Goal: Communication & Community: Answer question/provide support

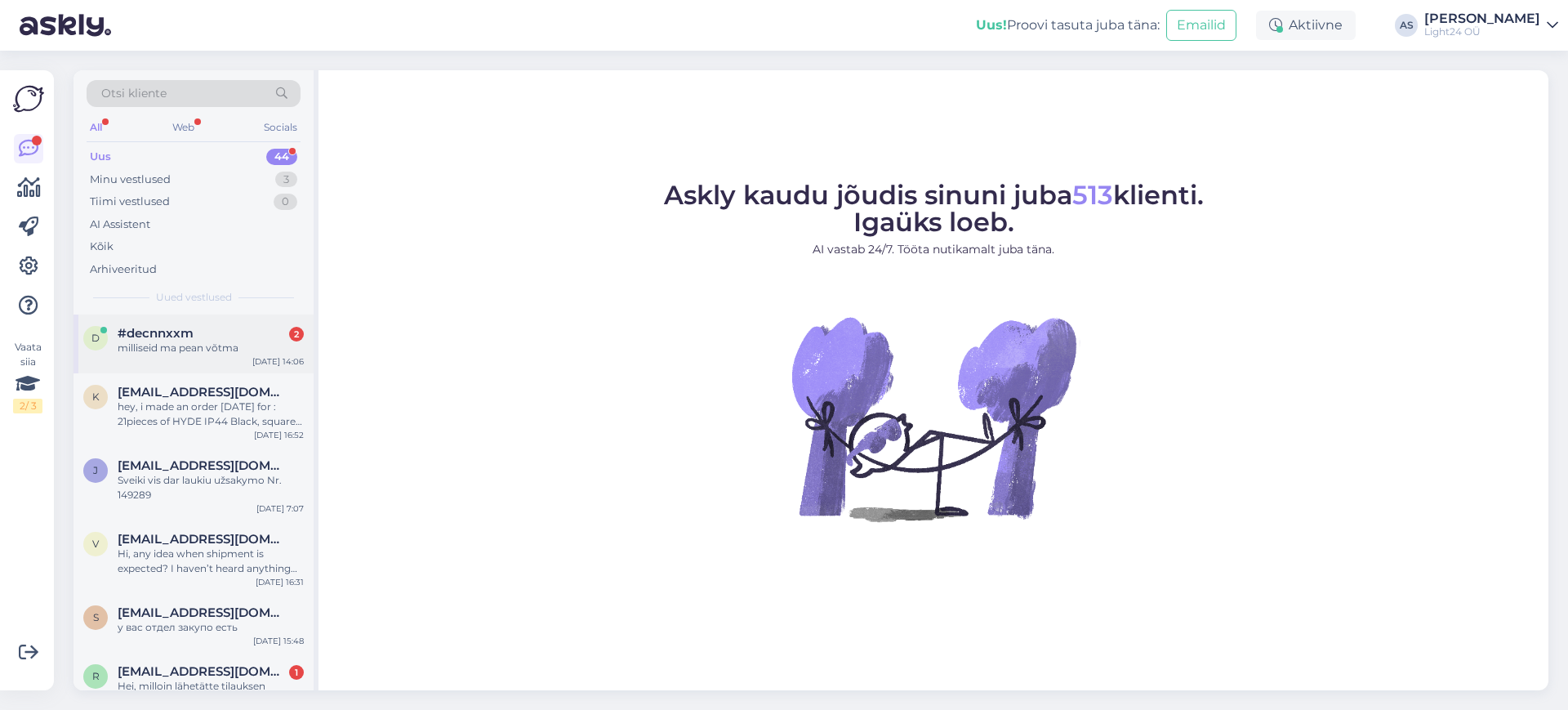
click at [167, 326] on span "#decnnxxm" at bounding box center [156, 332] width 76 height 14
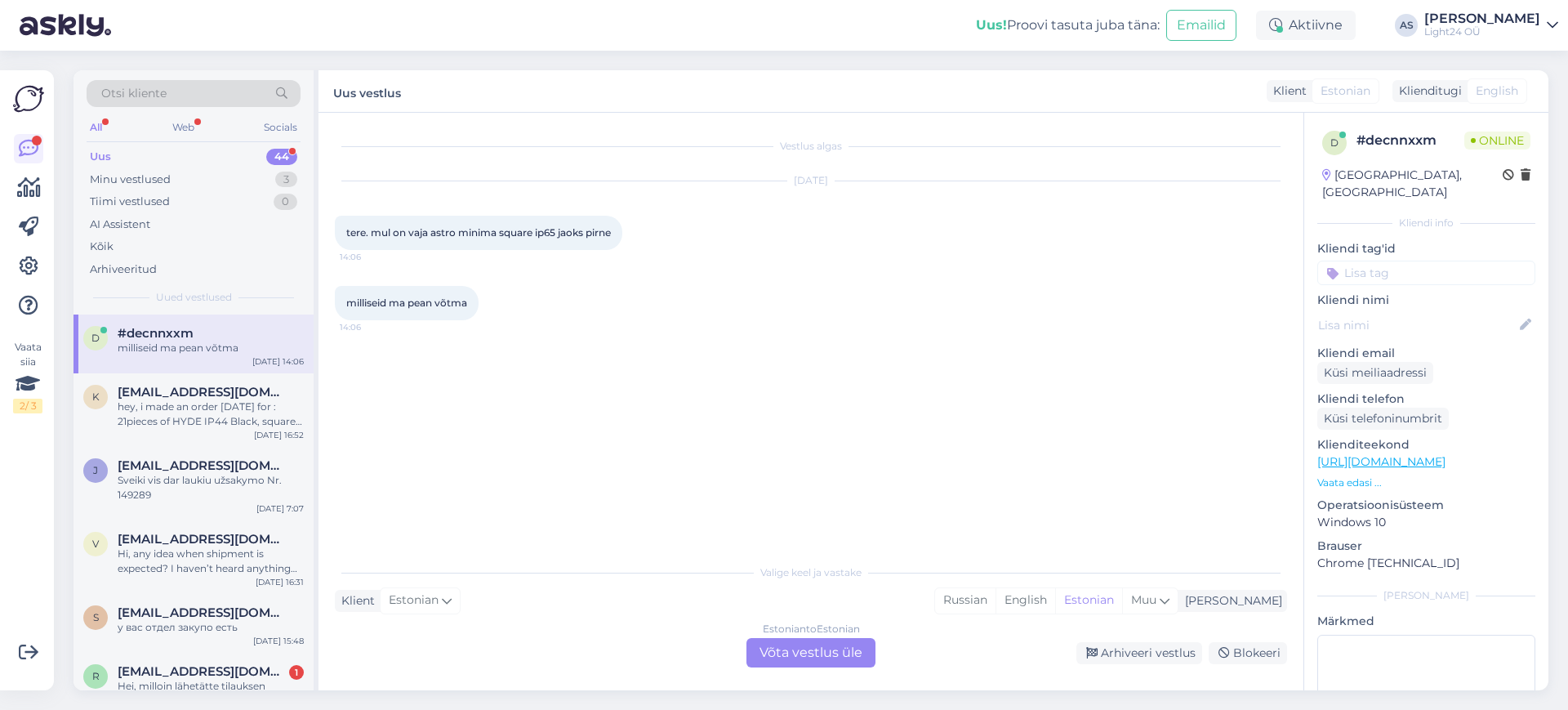
click at [833, 652] on div "Estonian to Estonian Võta vestlus üle" at bounding box center [812, 652] width 129 height 29
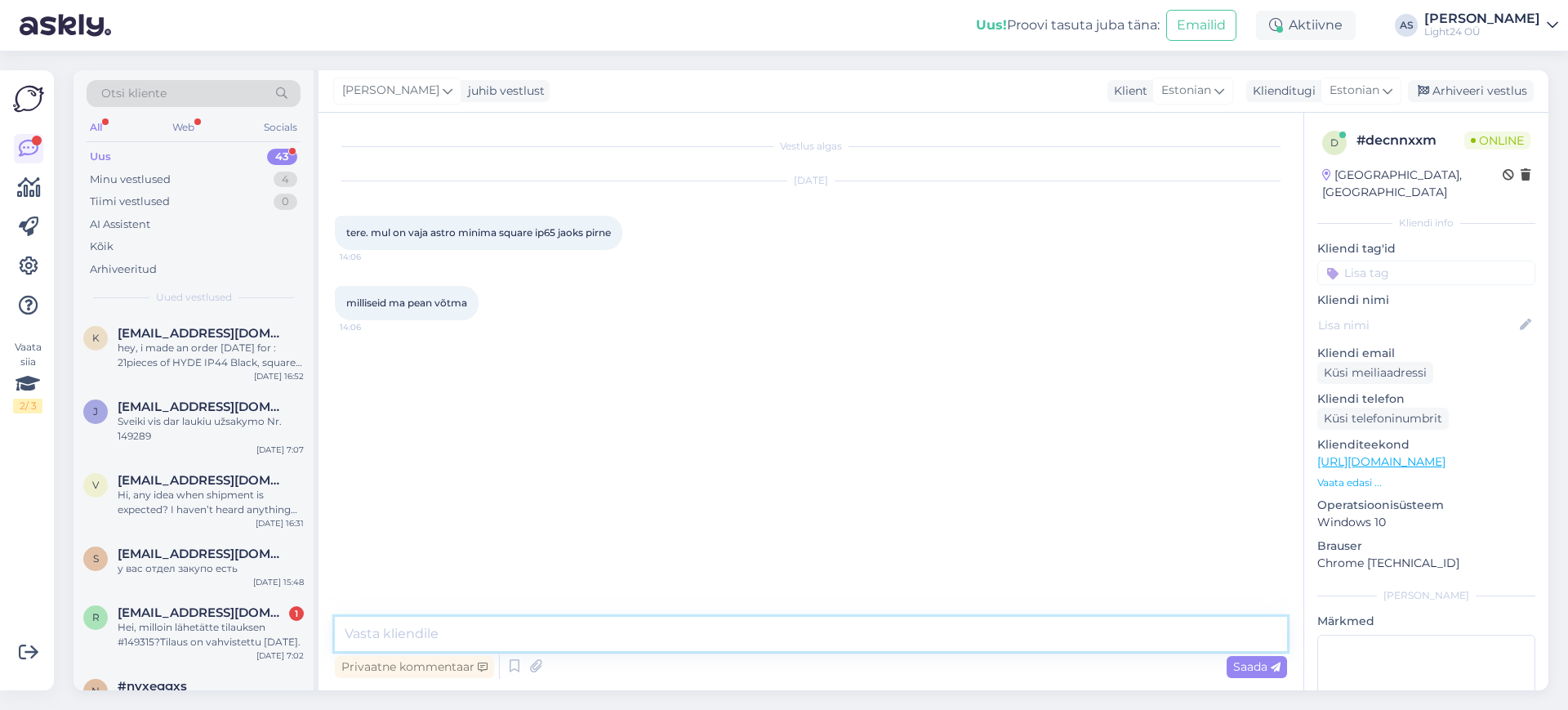
click at [501, 626] on textarea at bounding box center [812, 634] width 953 height 34
type textarea "Tere, minimale sobivad GU10 sokliga valgusallikad."
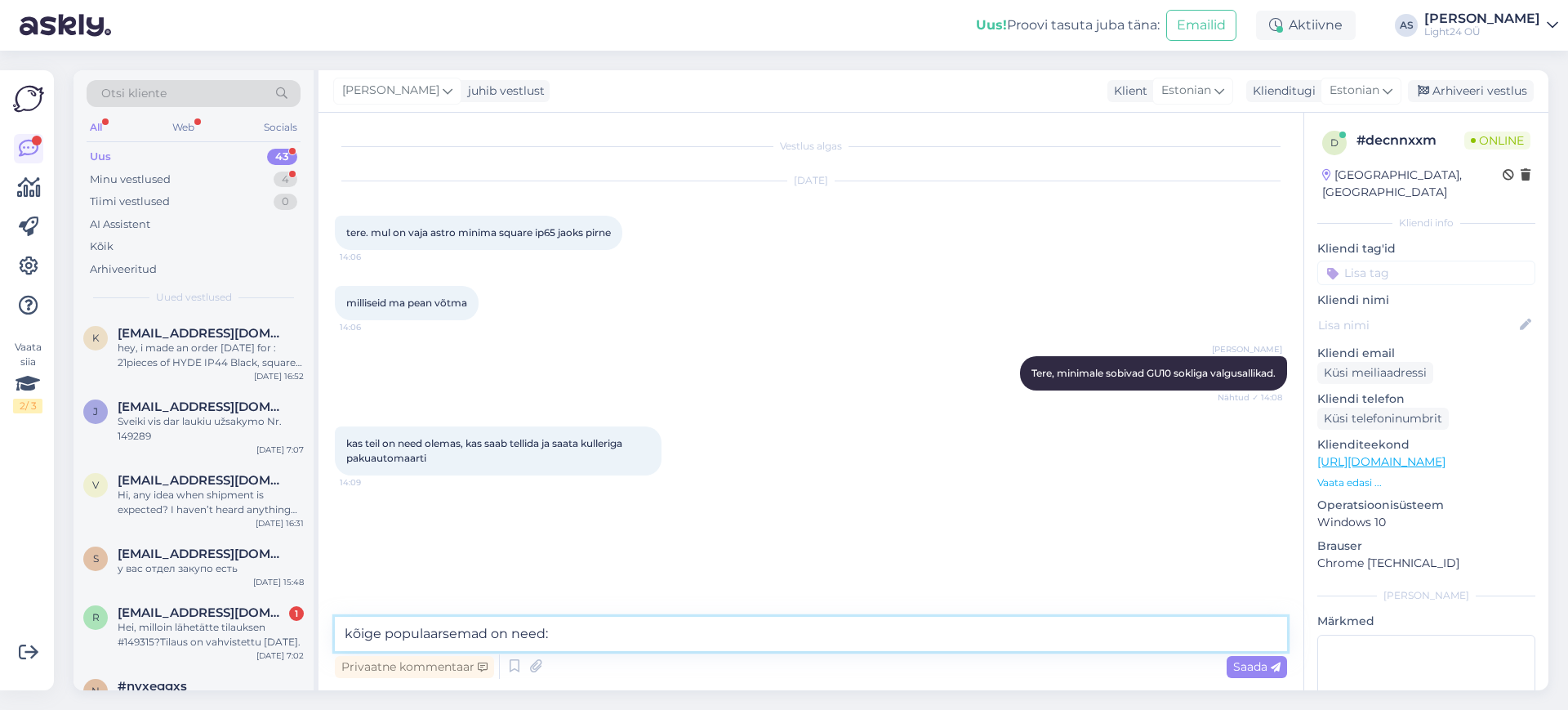
paste textarea "[URL][DOMAIN_NAME]"
type textarea "kõige populaarsemad on need: [URL][DOMAIN_NAME]"
click at [1246, 665] on span "Saada" at bounding box center [1258, 666] width 47 height 14
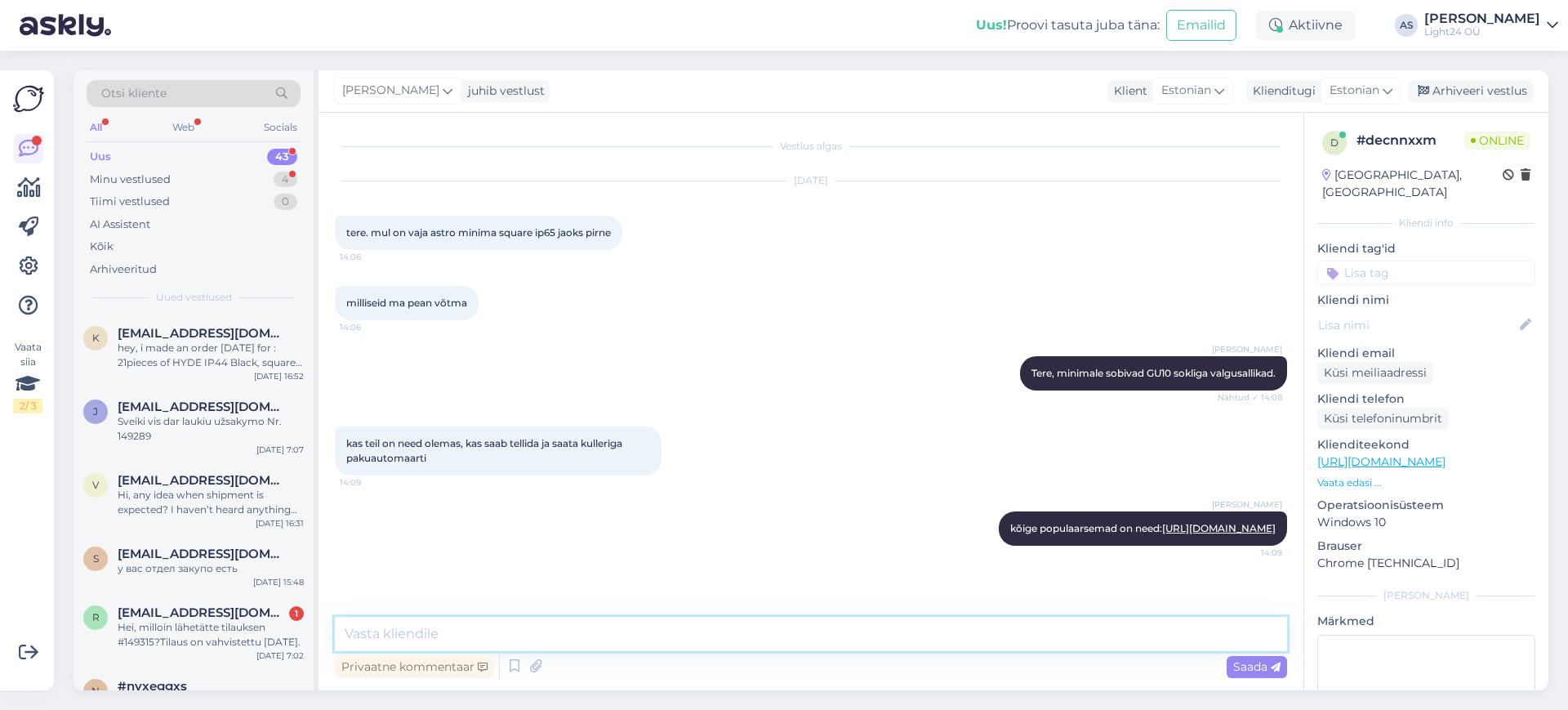
click at [851, 642] on textarea at bounding box center [812, 634] width 953 height 34
type textarea "on olemas"
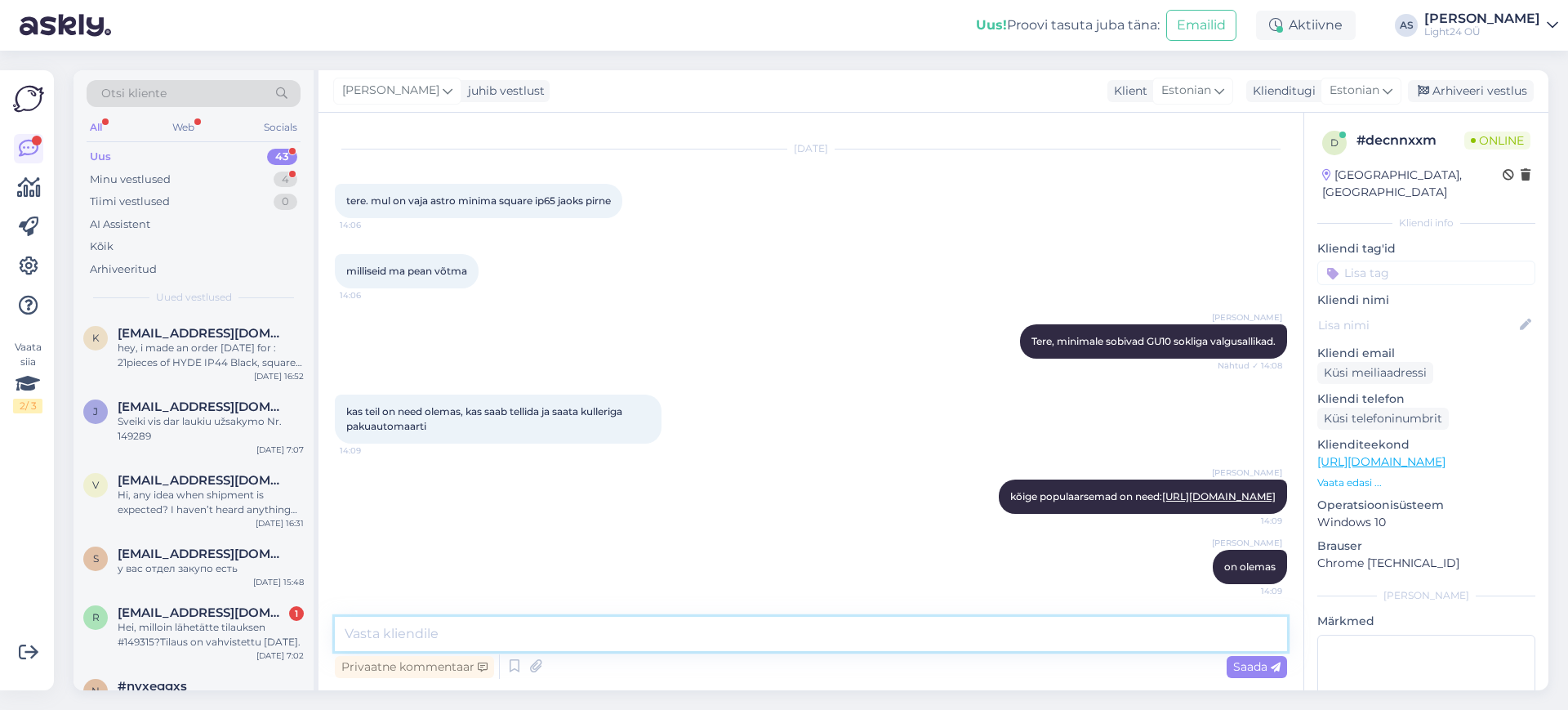
click at [547, 634] on textarea at bounding box center [812, 634] width 953 height 34
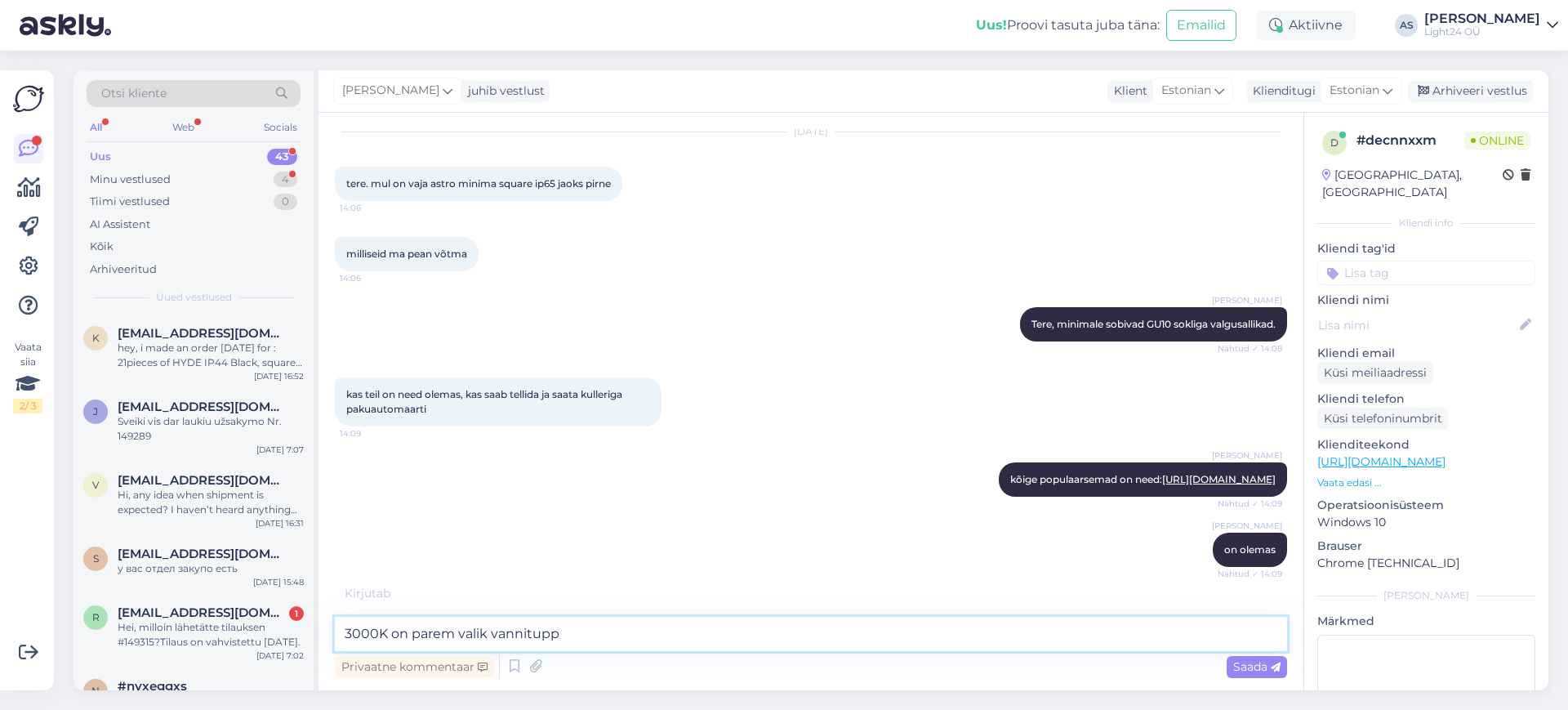
type textarea "3000K on parem valik vannituppa"
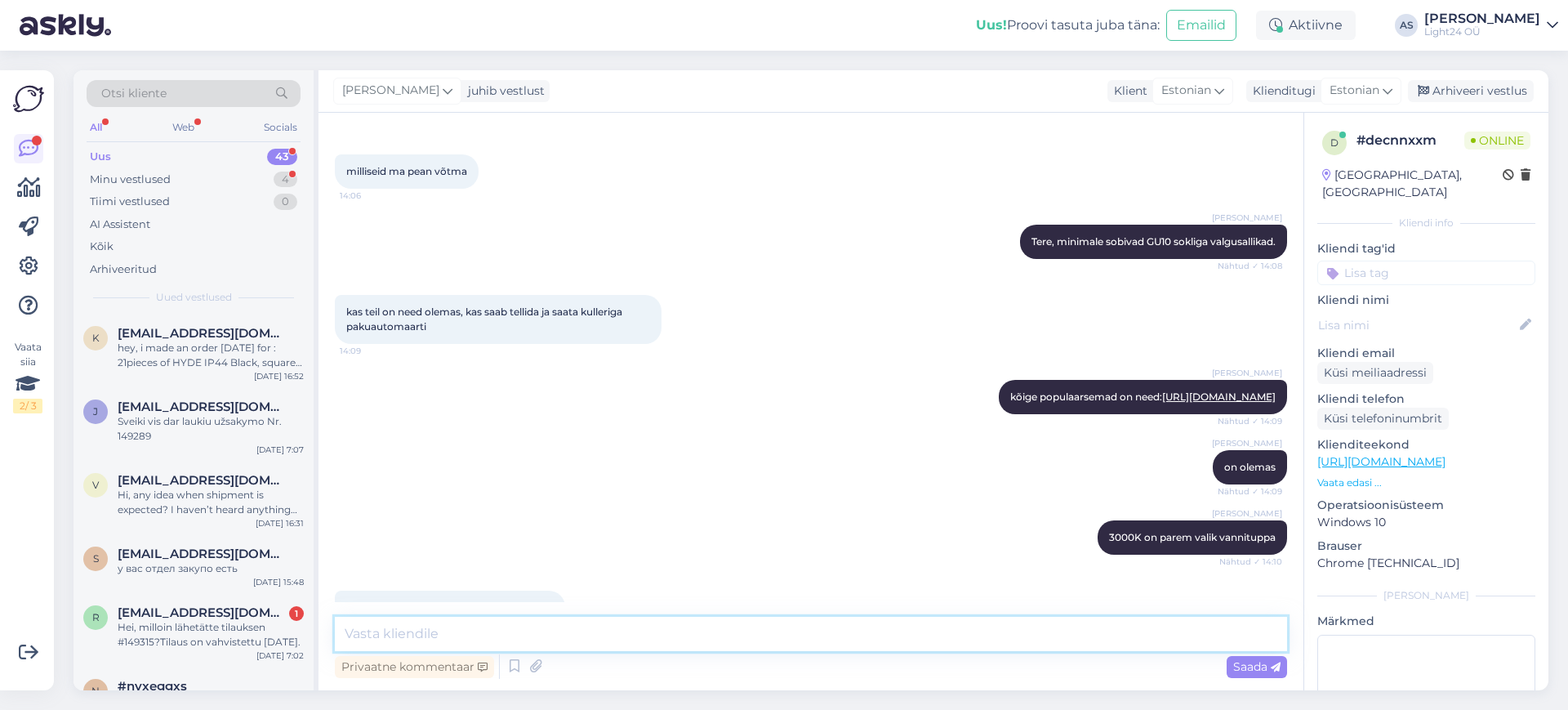
scroll to position [202, 0]
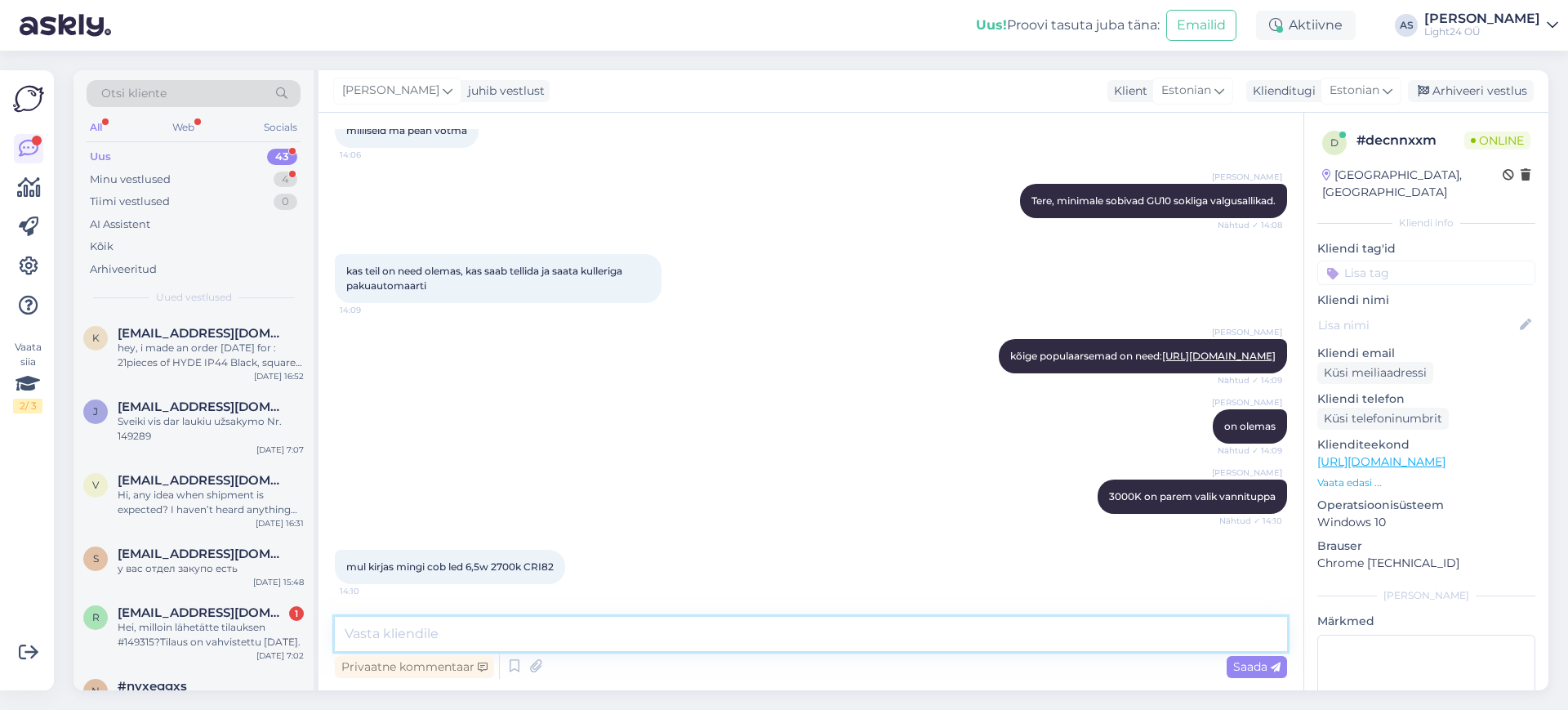
click at [632, 634] on textarea at bounding box center [812, 634] width 953 height 34
type textarea "2700K on kollasema valgusega natuke"
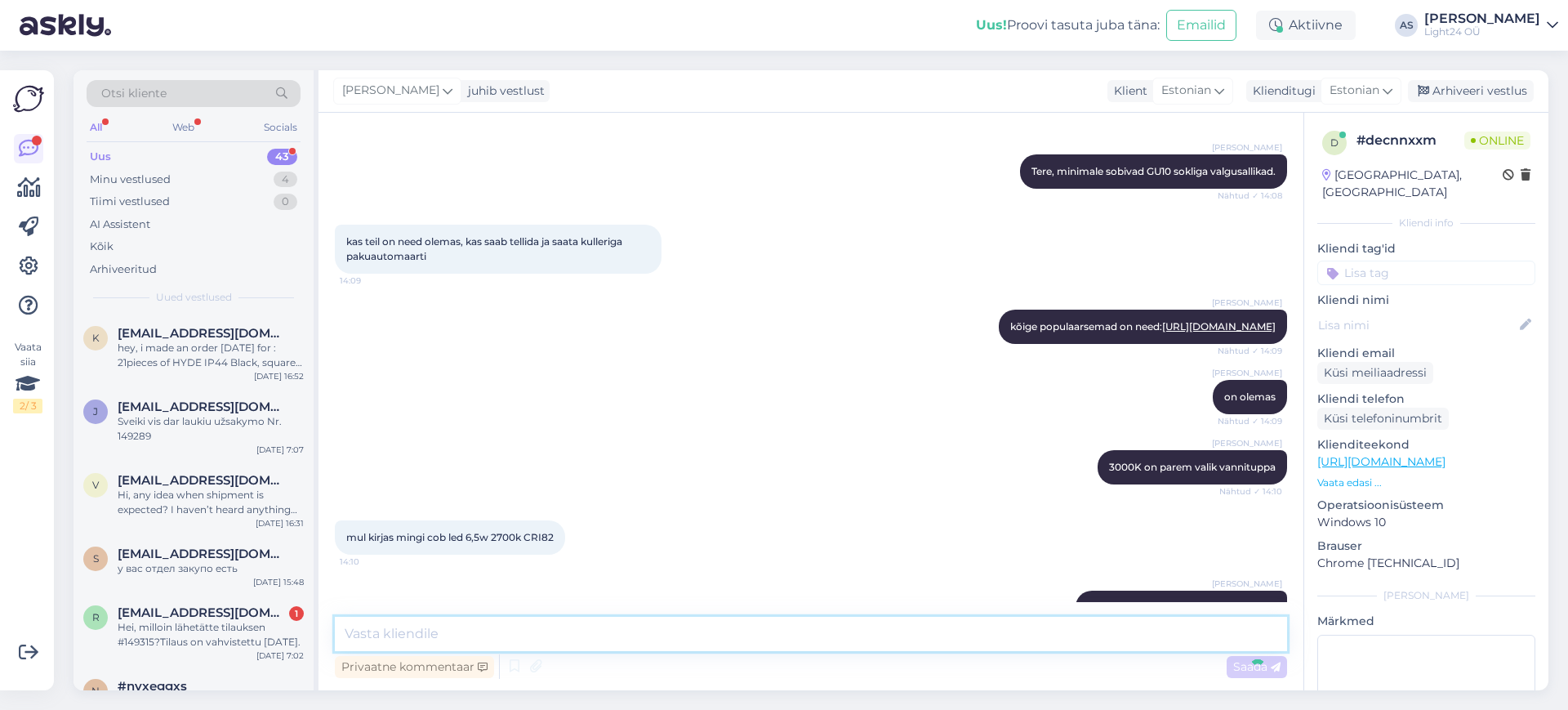
scroll to position [272, 0]
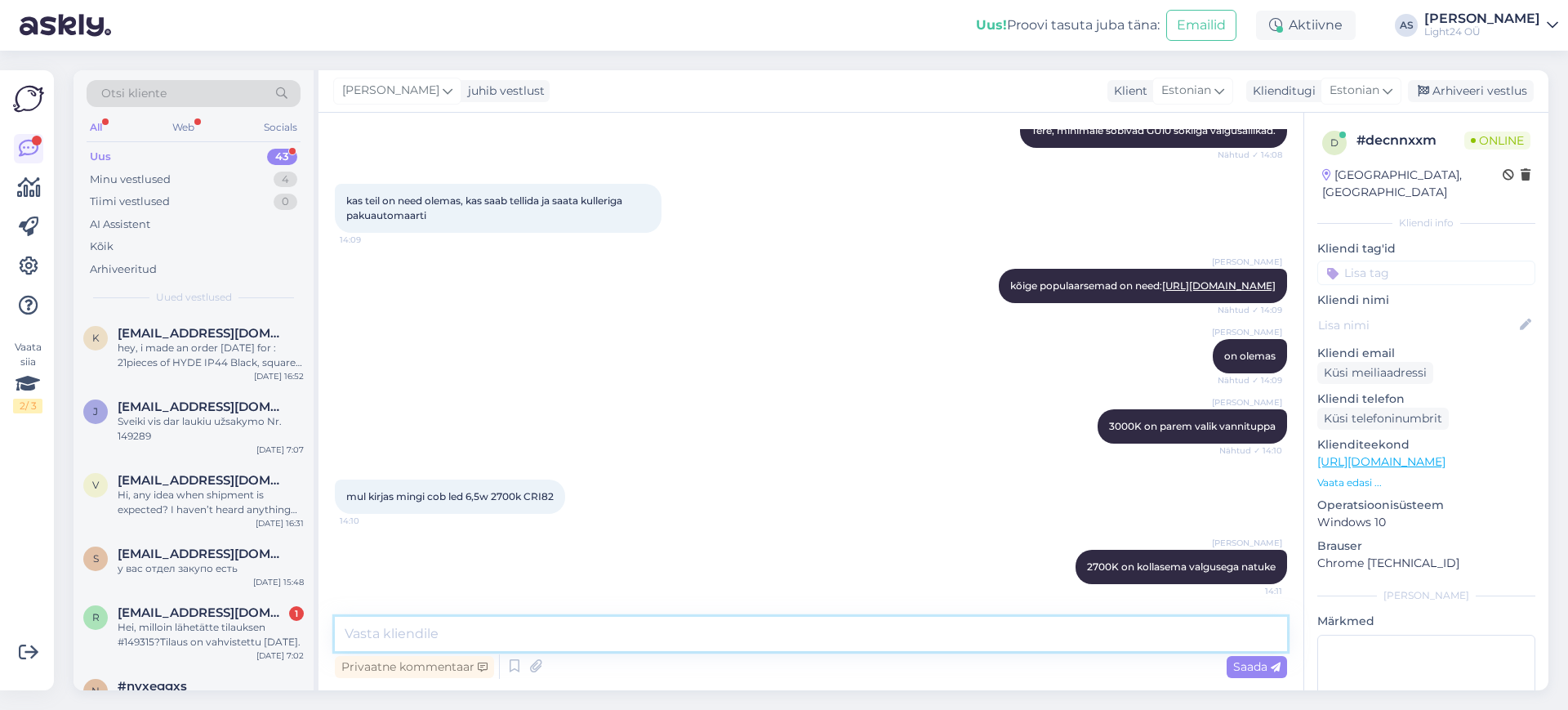
click at [514, 633] on textarea at bounding box center [812, 634] width 953 height 34
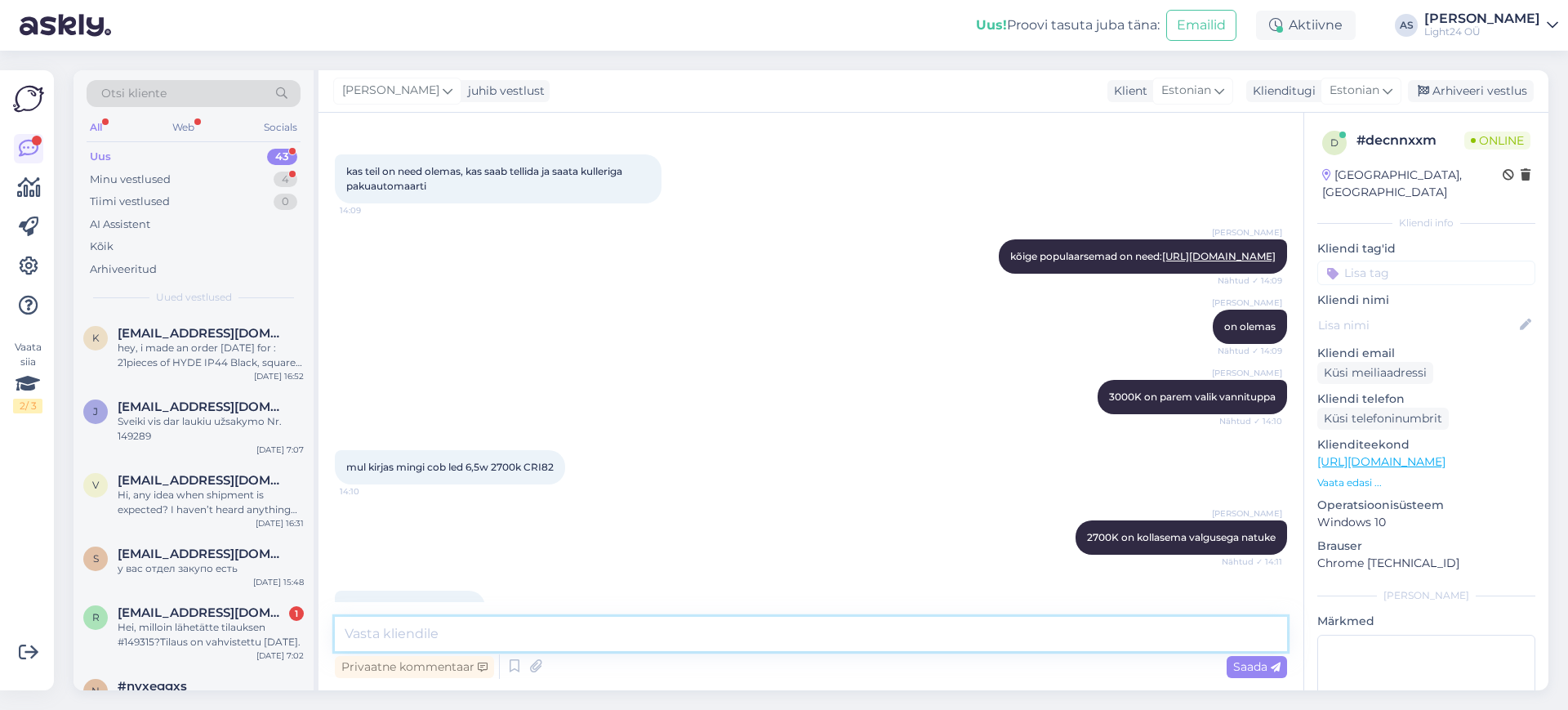
scroll to position [427, 0]
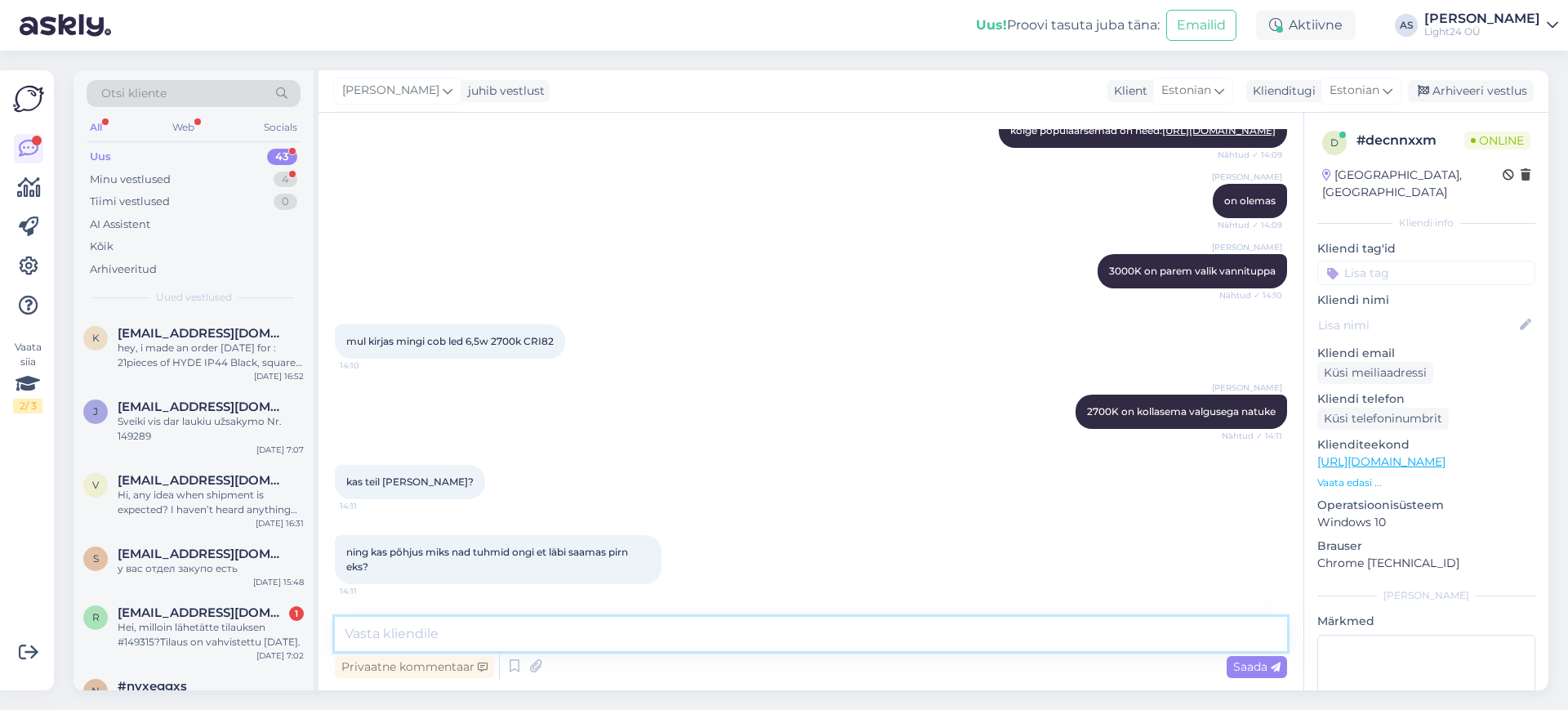
click at [484, 635] on textarea at bounding box center [812, 634] width 953 height 34
type textarea "LED pirnid hakkavad tuhmiks minema [PERSON_NAME] vanad juba"
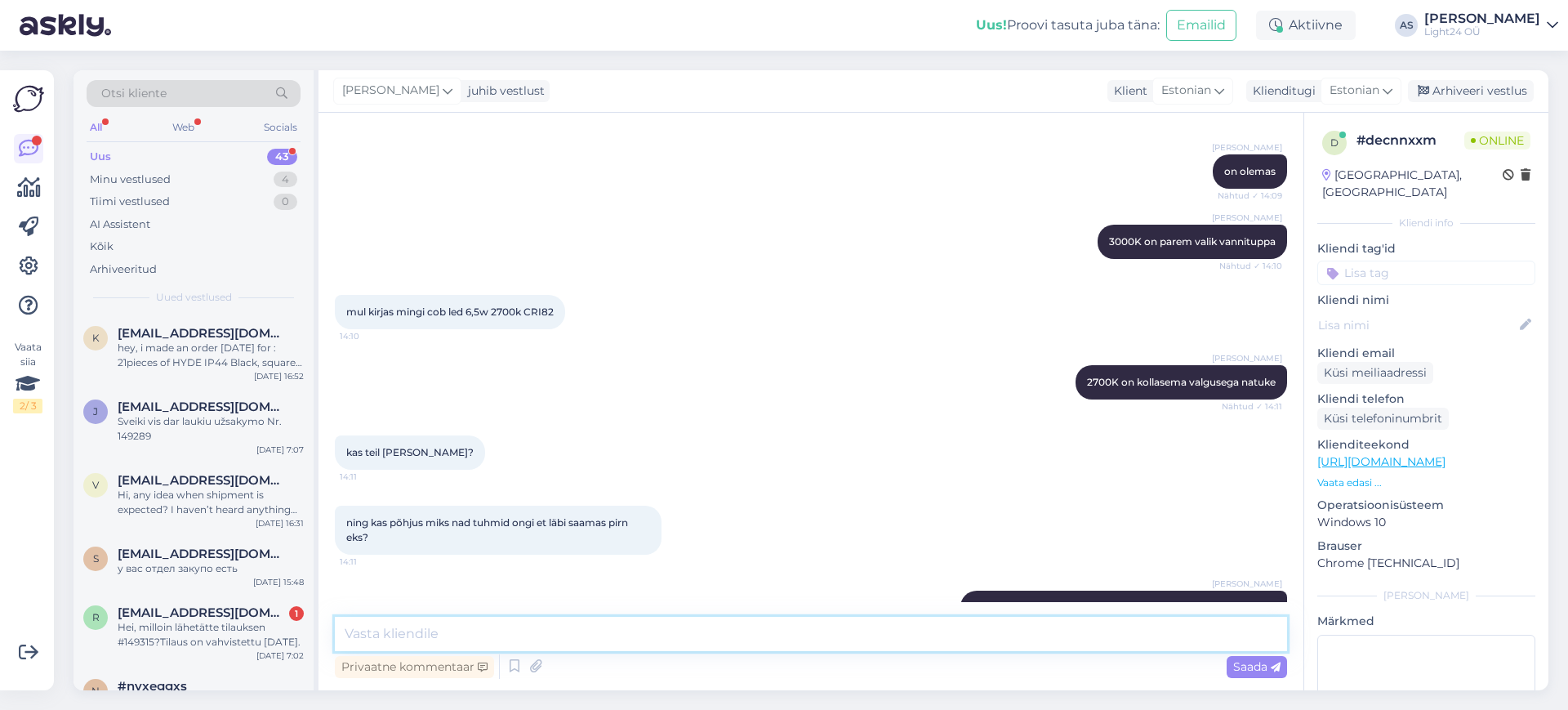
scroll to position [497, 0]
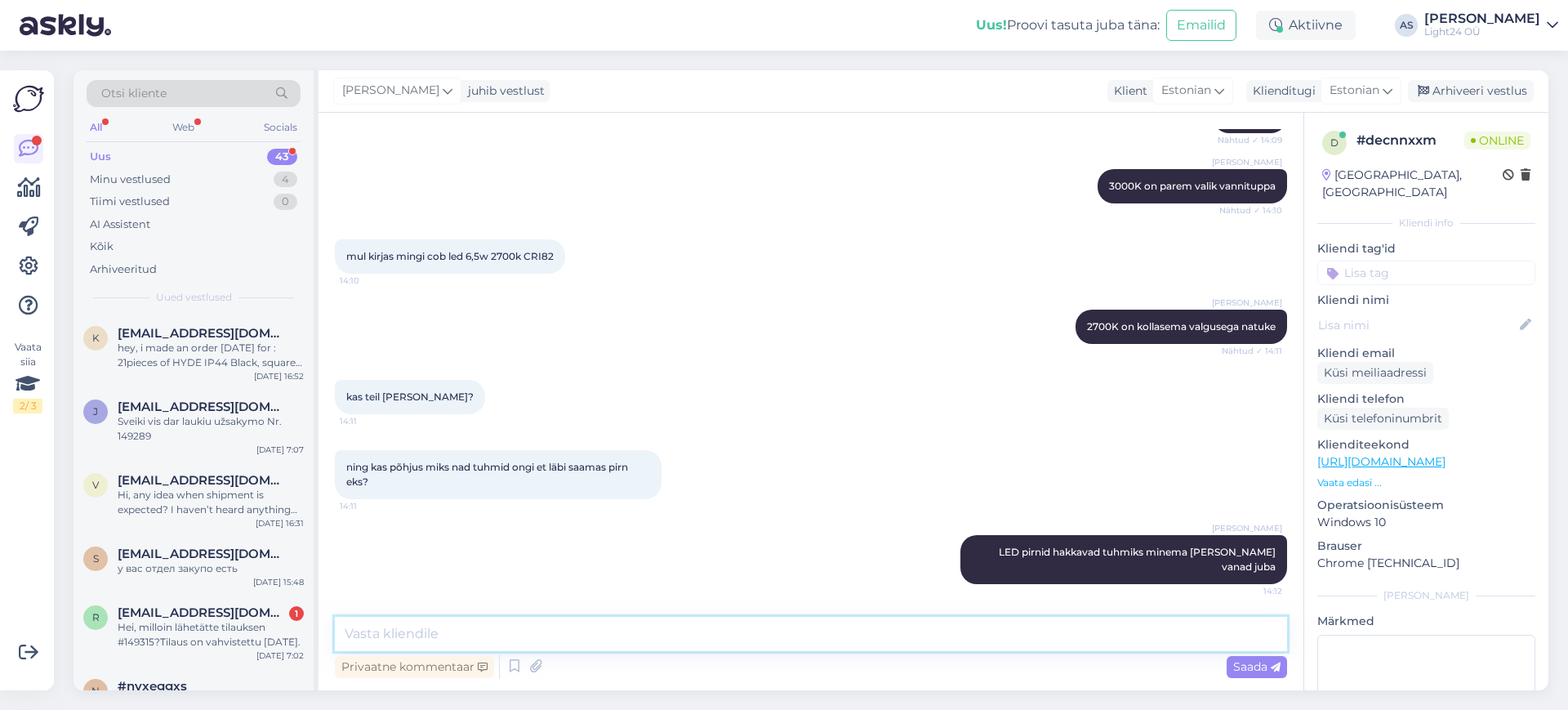
click at [466, 634] on textarea at bounding box center [812, 634] width 953 height 34
click at [491, 633] on textarea at bounding box center [812, 634] width 953 height 34
type textarea "me 2700K eriti ei ole sees hoidnud laokaubana, kuna enamus inimesi kasutab 3000…"
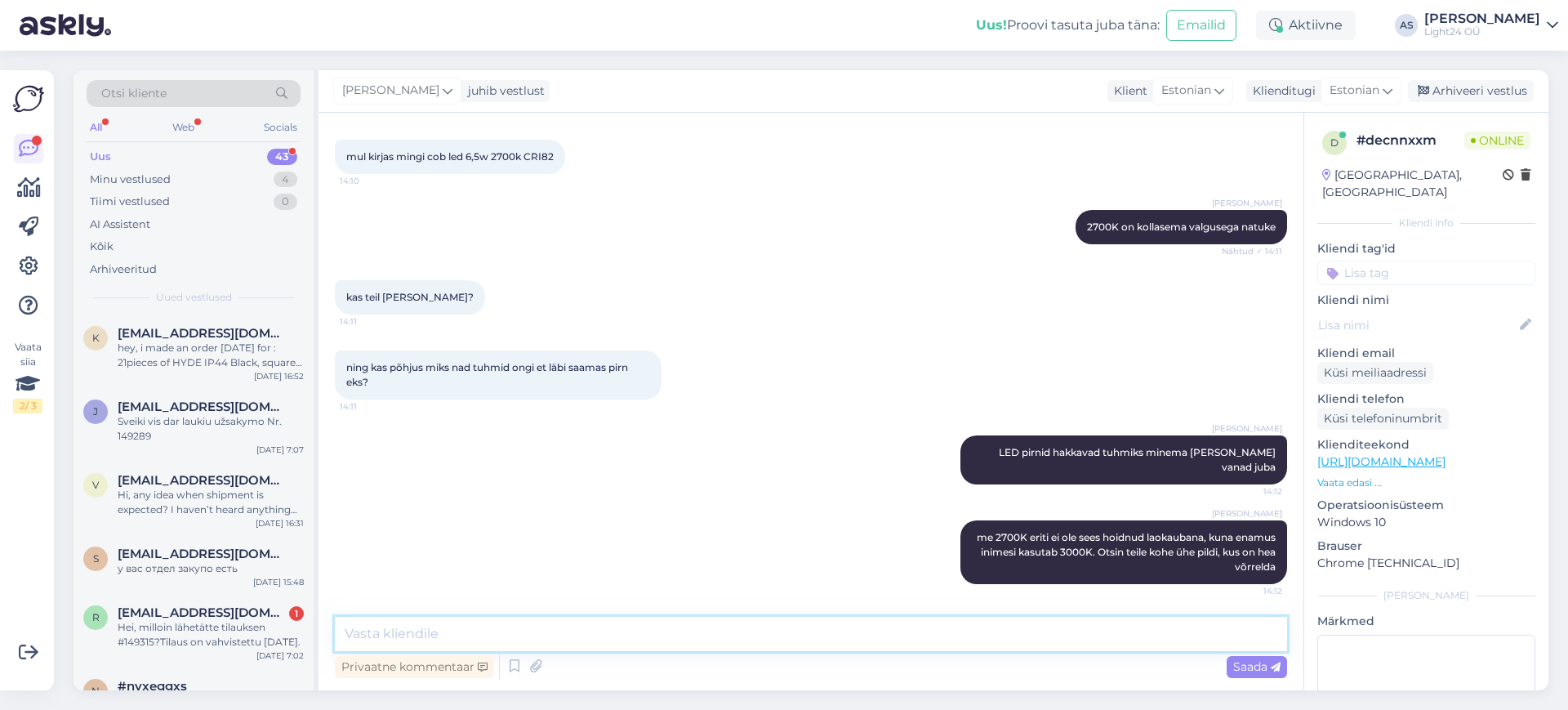
click at [411, 625] on textarea at bounding box center [812, 634] width 953 height 34
click at [386, 635] on textarea at bounding box center [812, 634] width 953 height 34
click at [403, 629] on textarea at bounding box center [812, 634] width 953 height 34
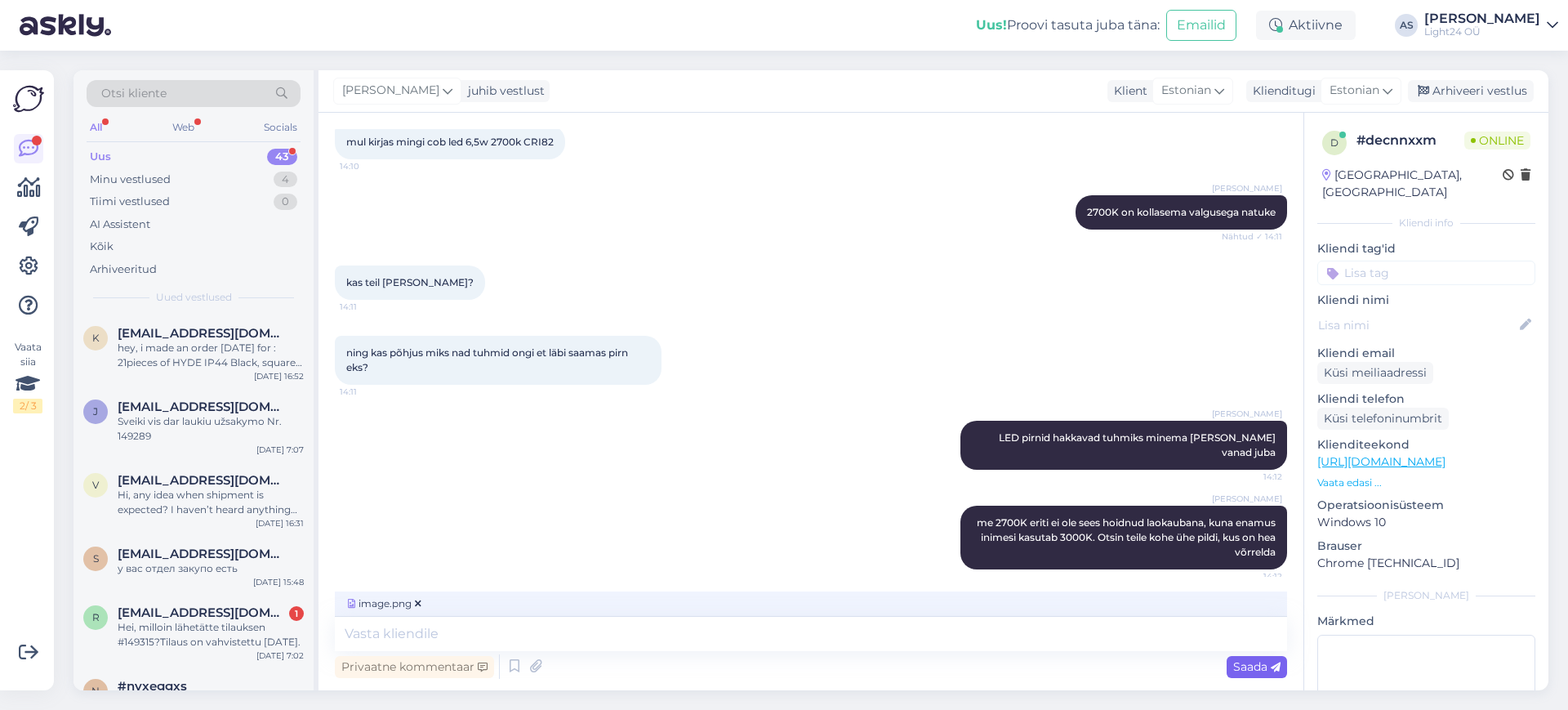
click at [1250, 662] on span "Saada" at bounding box center [1258, 666] width 47 height 14
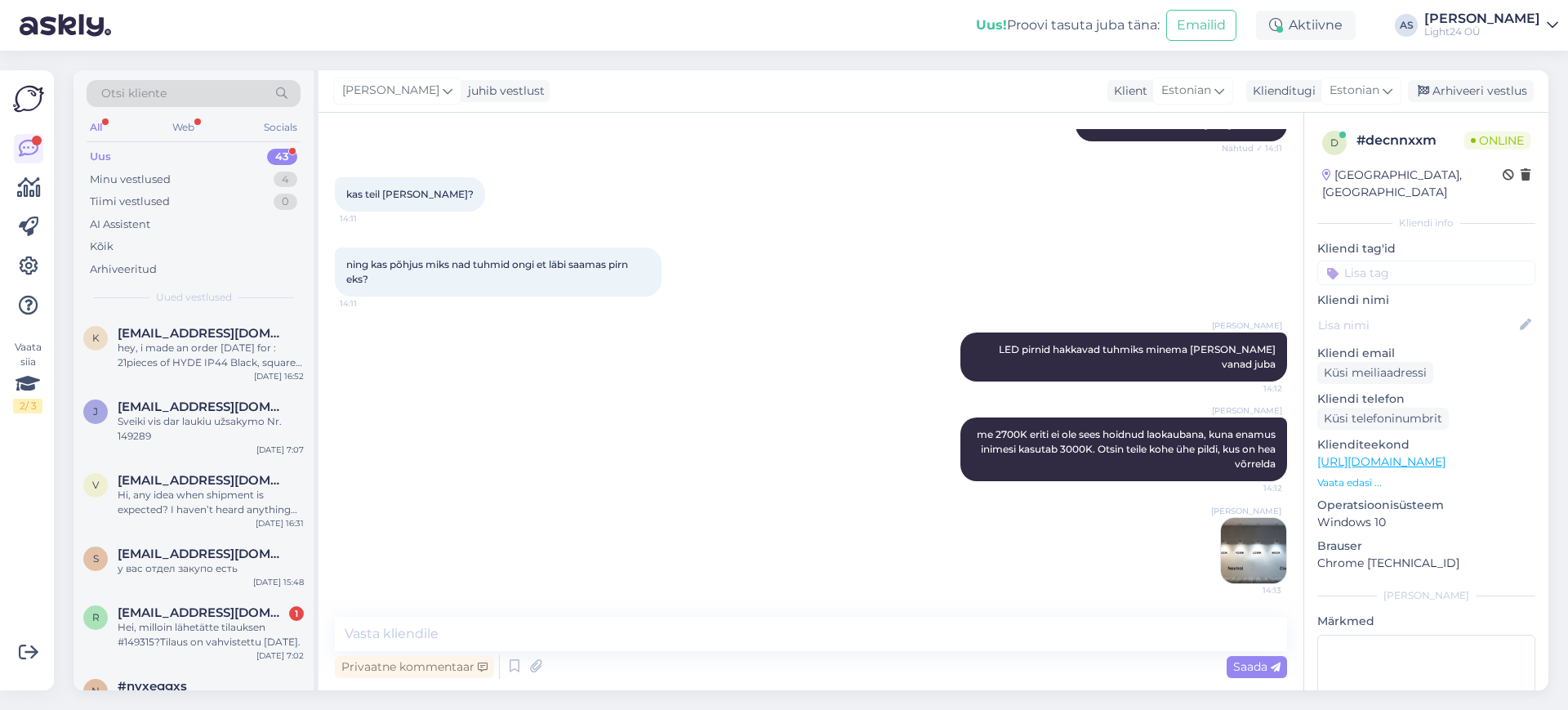
click at [1235, 550] on img at bounding box center [1254, 551] width 65 height 65
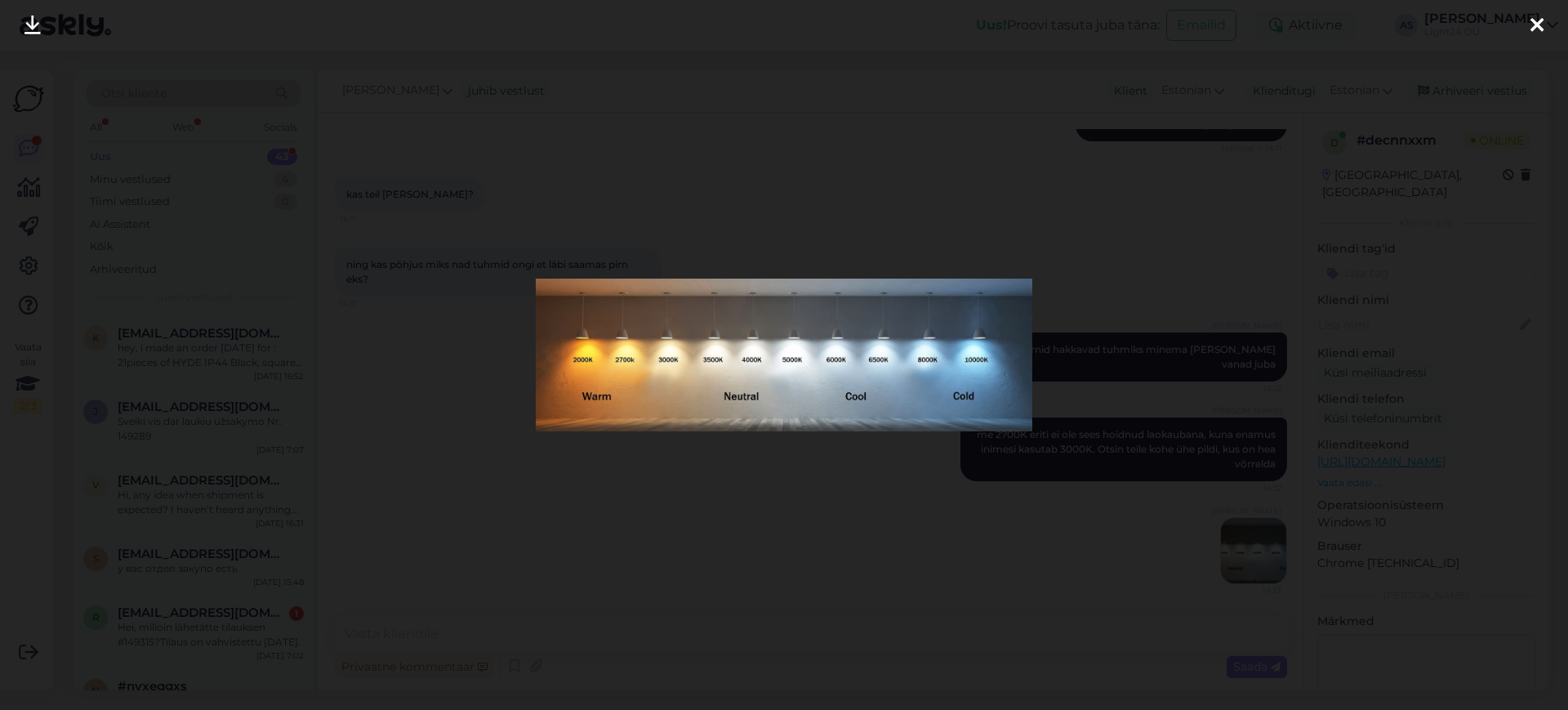
click at [1223, 191] on div at bounding box center [784, 355] width 1568 height 710
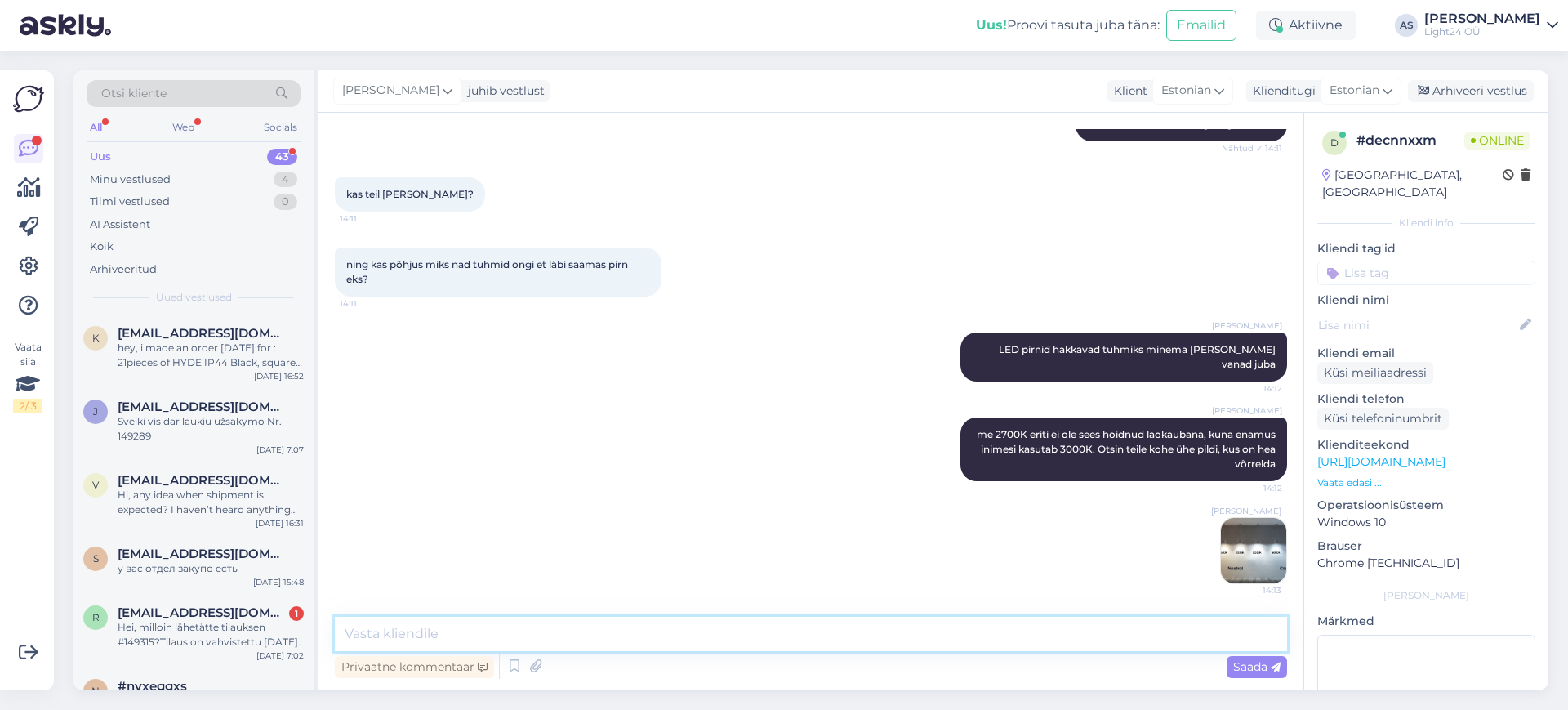
click at [594, 644] on textarea at bounding box center [812, 634] width 953 height 34
type textarea "siit on päris hästi aru saada valguse värvide vahed"
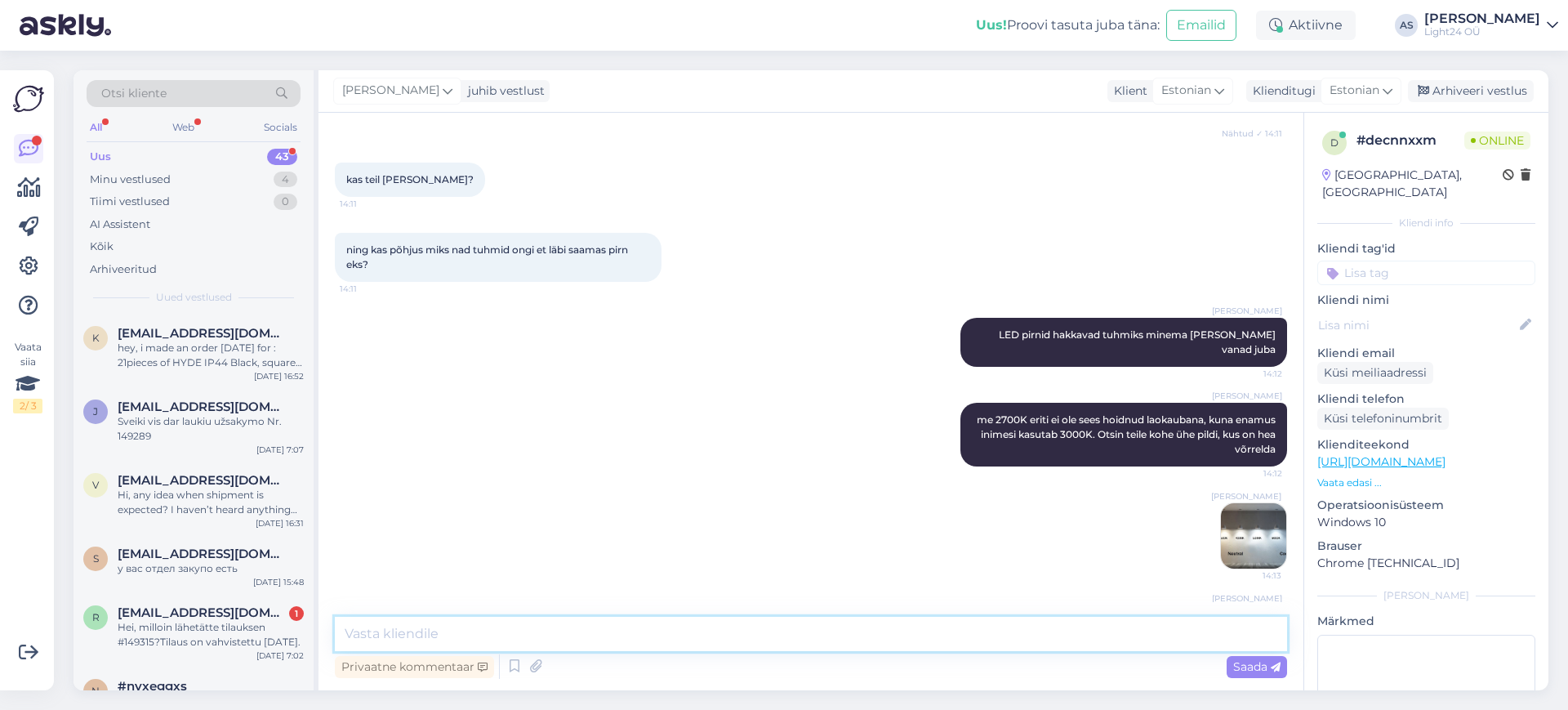
scroll to position [771, 0]
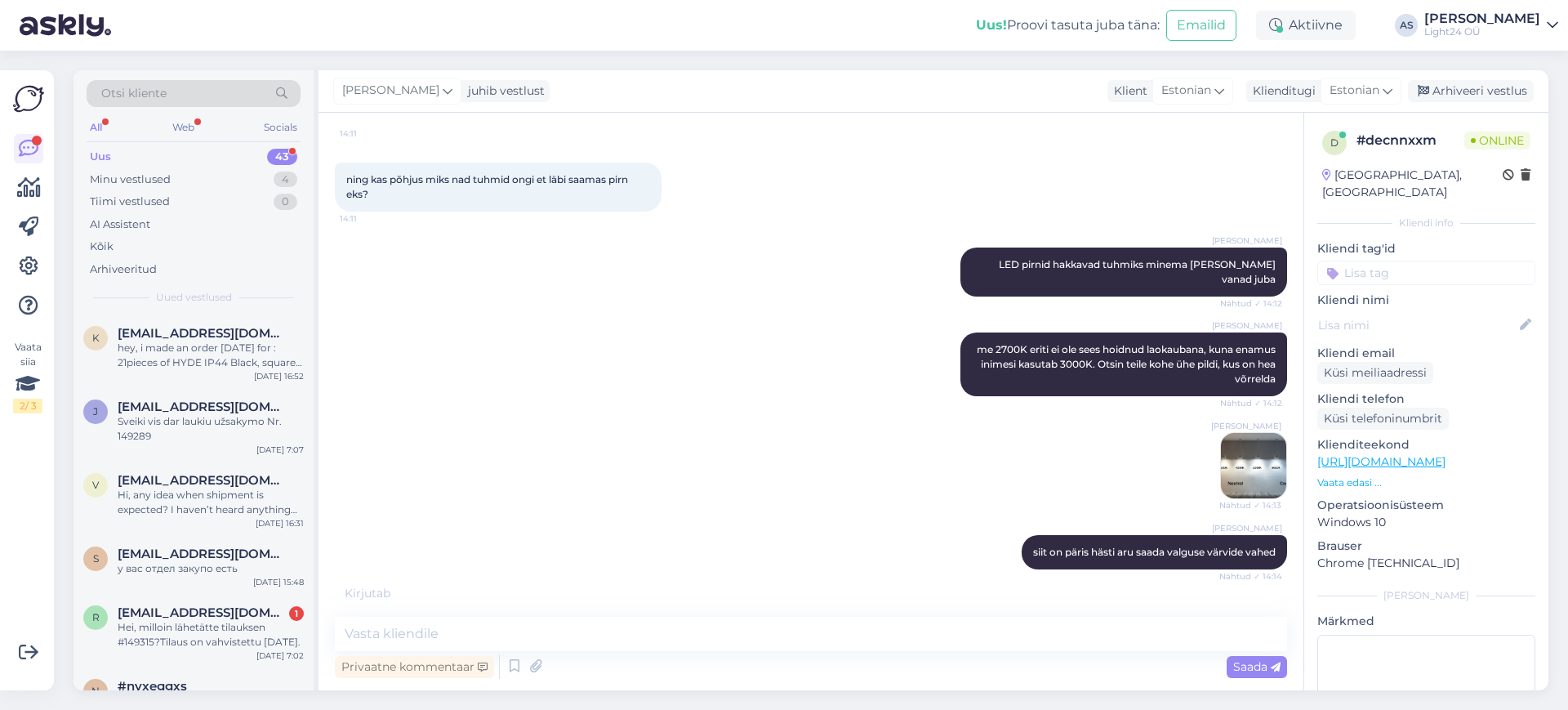
click at [1237, 484] on img at bounding box center [1254, 465] width 65 height 65
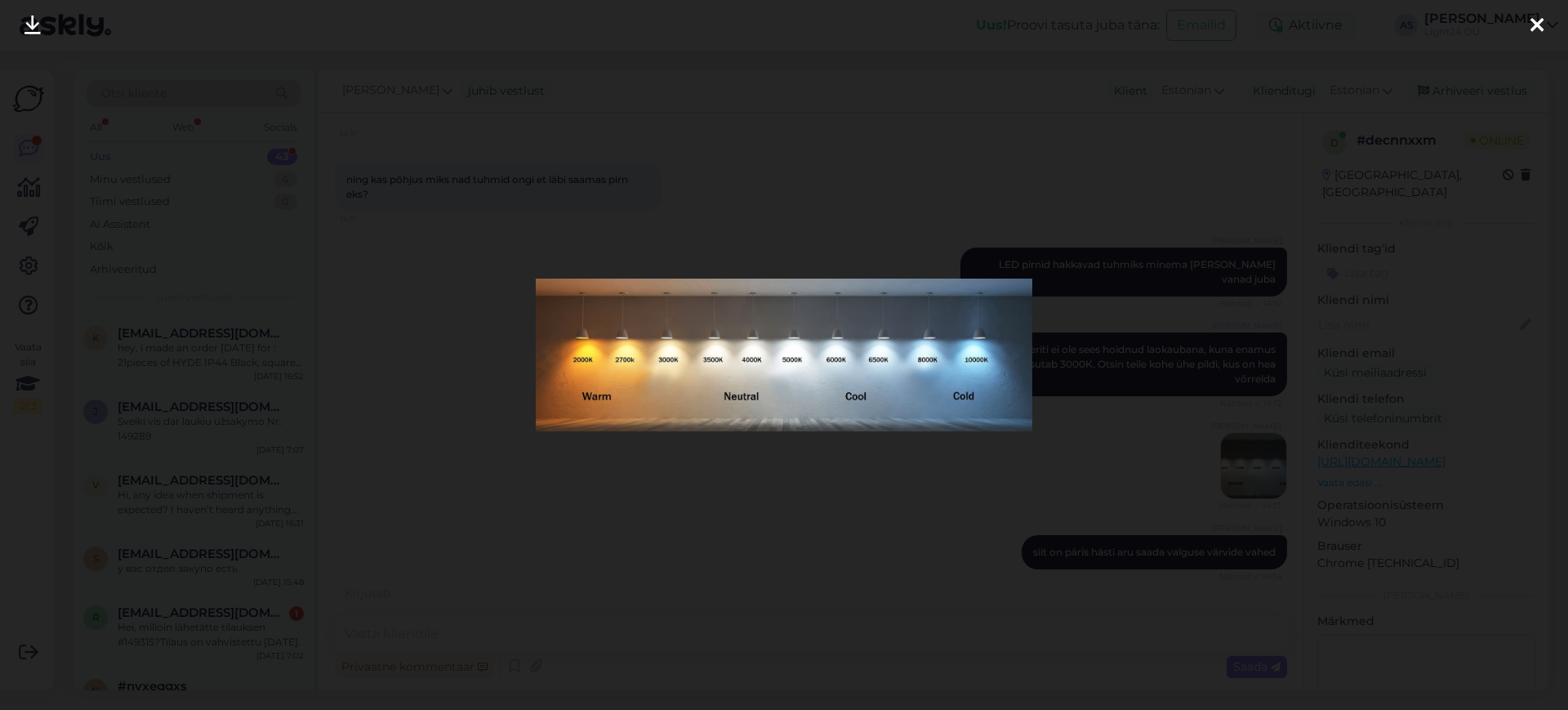
scroll to position [841, 0]
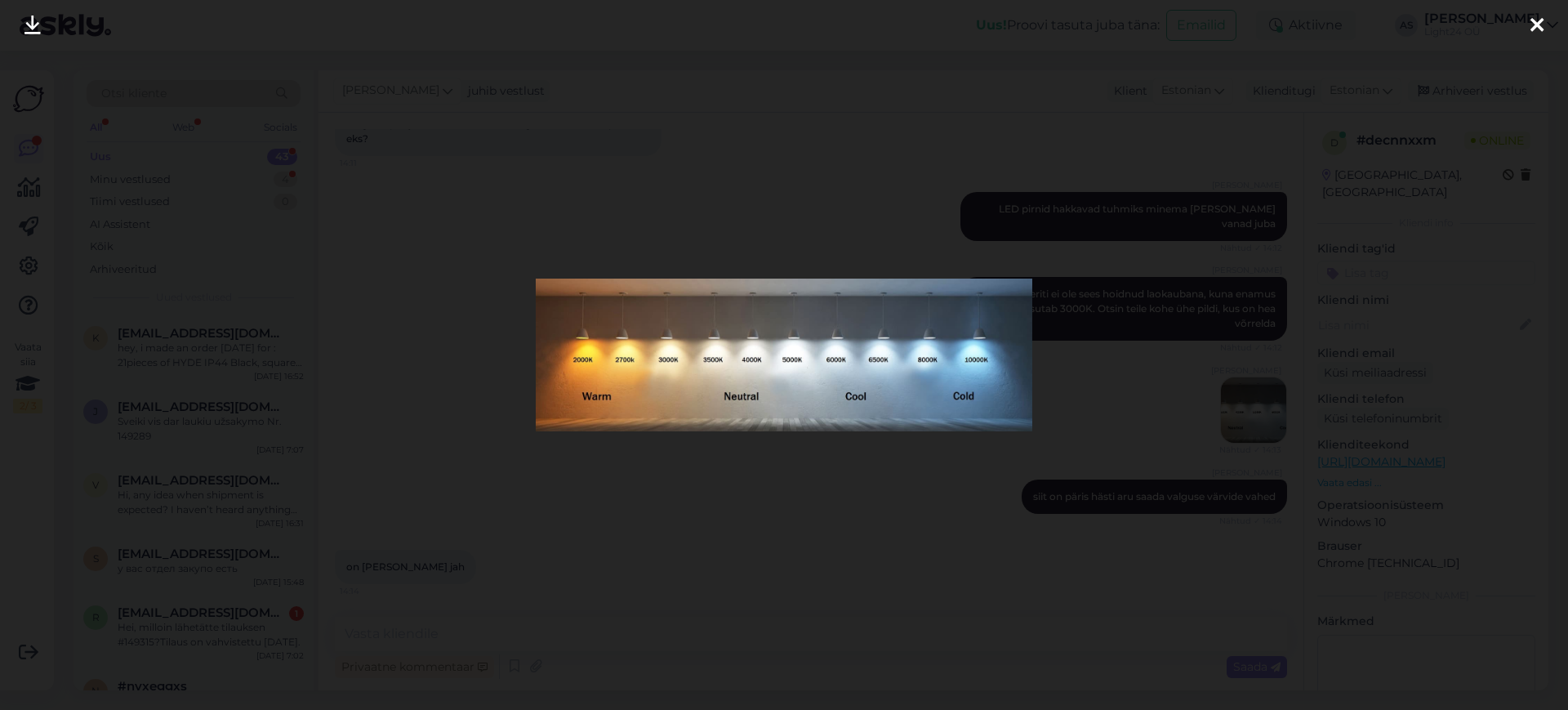
click at [719, 76] on div at bounding box center [784, 355] width 1568 height 710
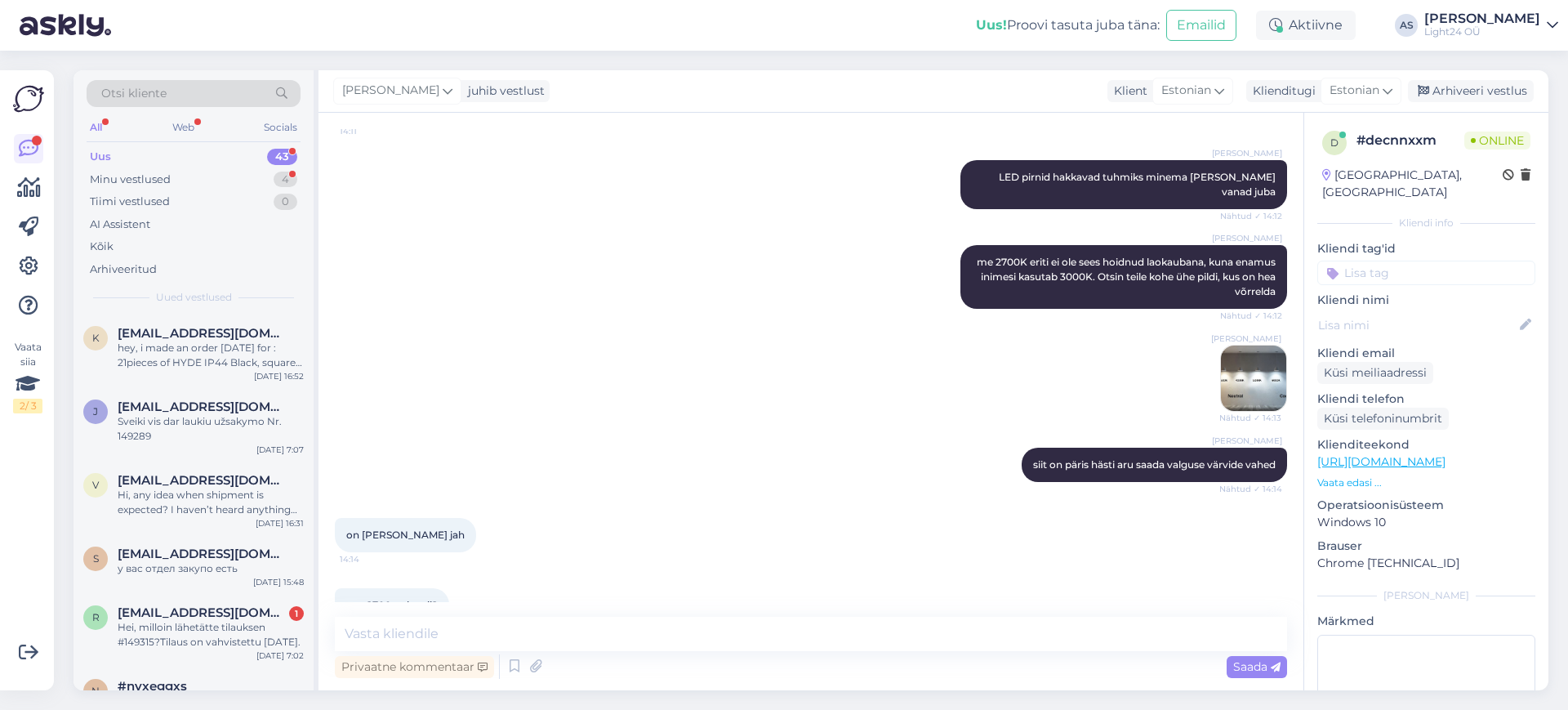
scroll to position [911, 0]
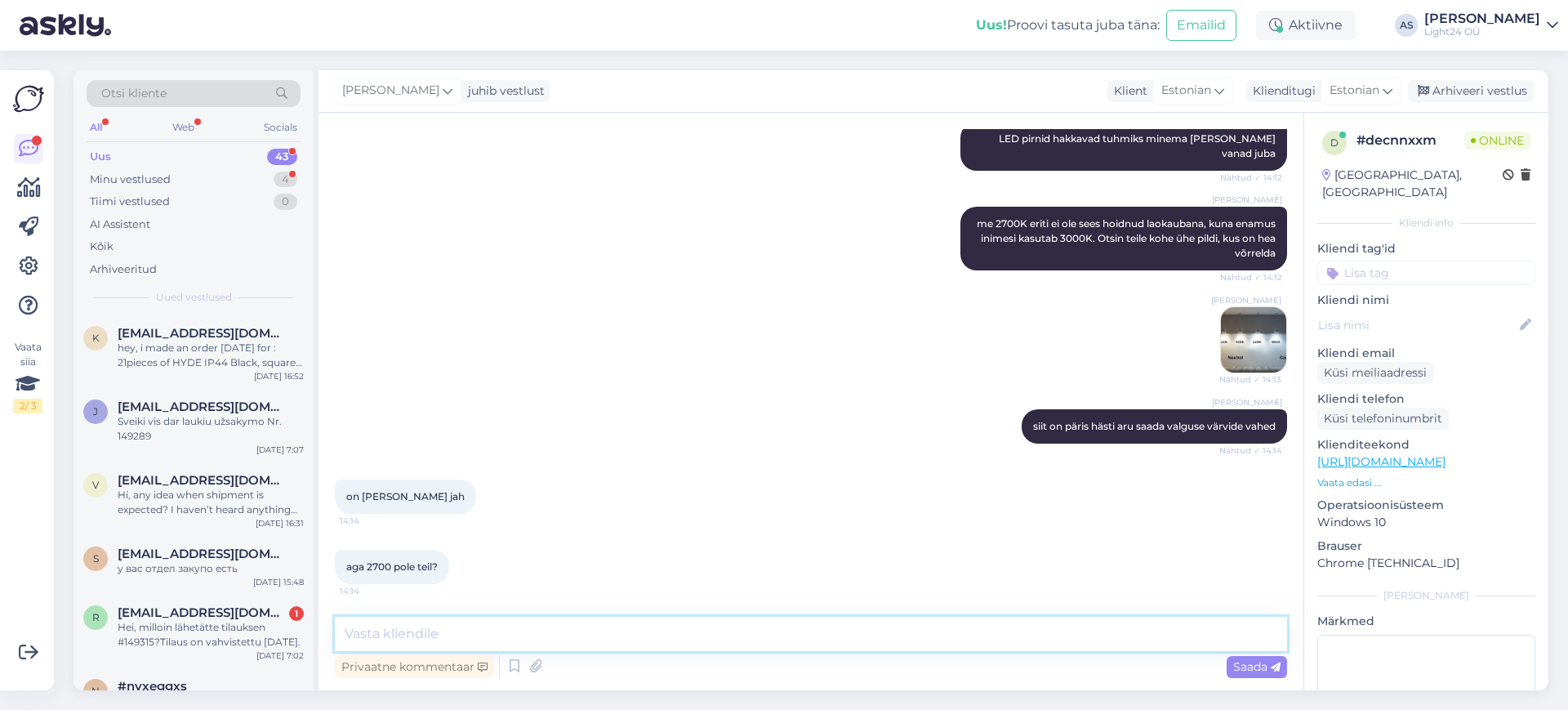
click at [623, 633] on textarea at bounding box center [812, 634] width 953 height 34
type textarea "I"
drag, startPoint x: 640, startPoint y: 633, endPoint x: 446, endPoint y: 637, distance: 194.0
click at [446, 637] on textarea "laos on, aga e-poes [PERSON_NAME] on ainult" at bounding box center [812, 634] width 953 height 34
type textarea "l"
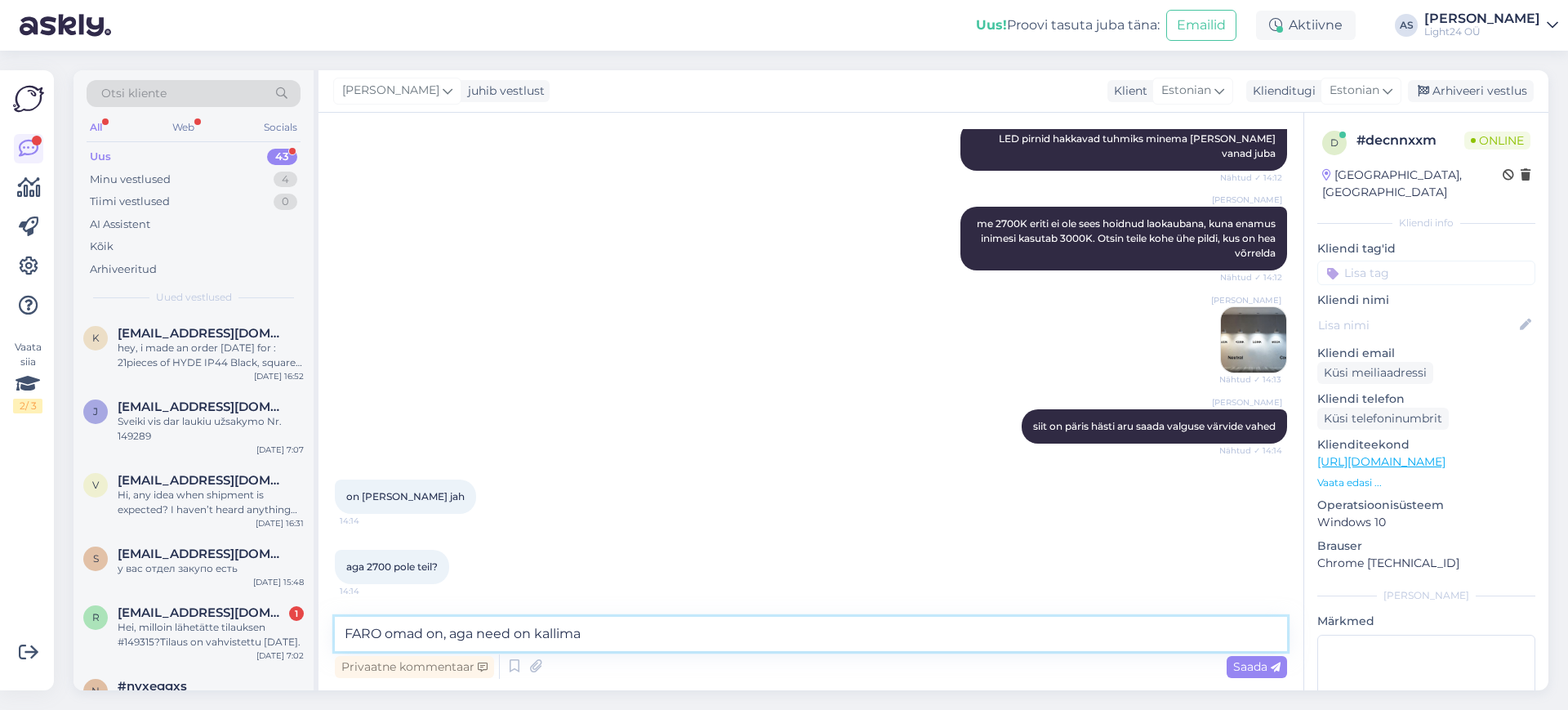
type textarea "FARO omad on, aga need on kallimad"
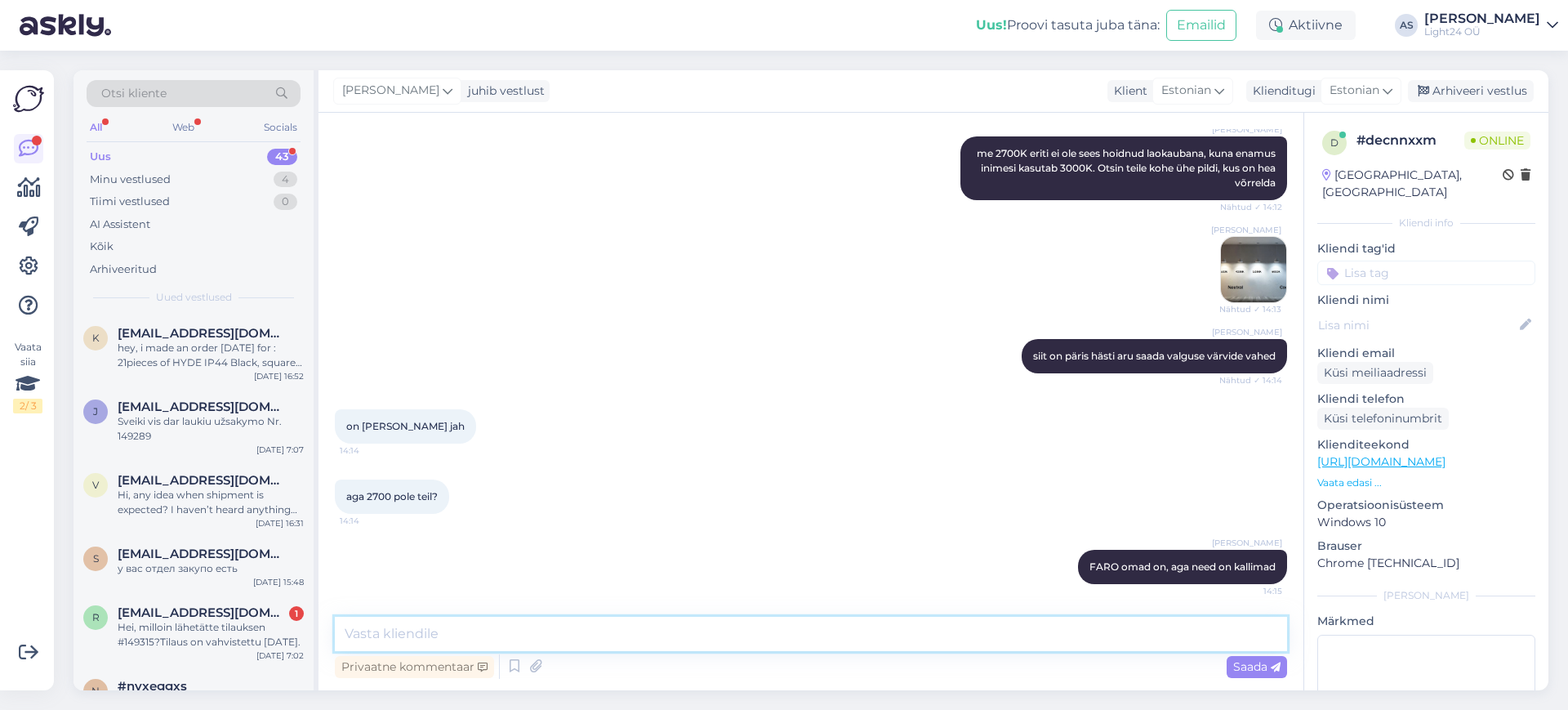
paste textarea "[URL][DOMAIN_NAME]"
type textarea "[URL][DOMAIN_NAME]"
click at [1262, 671] on span "Saada" at bounding box center [1258, 666] width 47 height 14
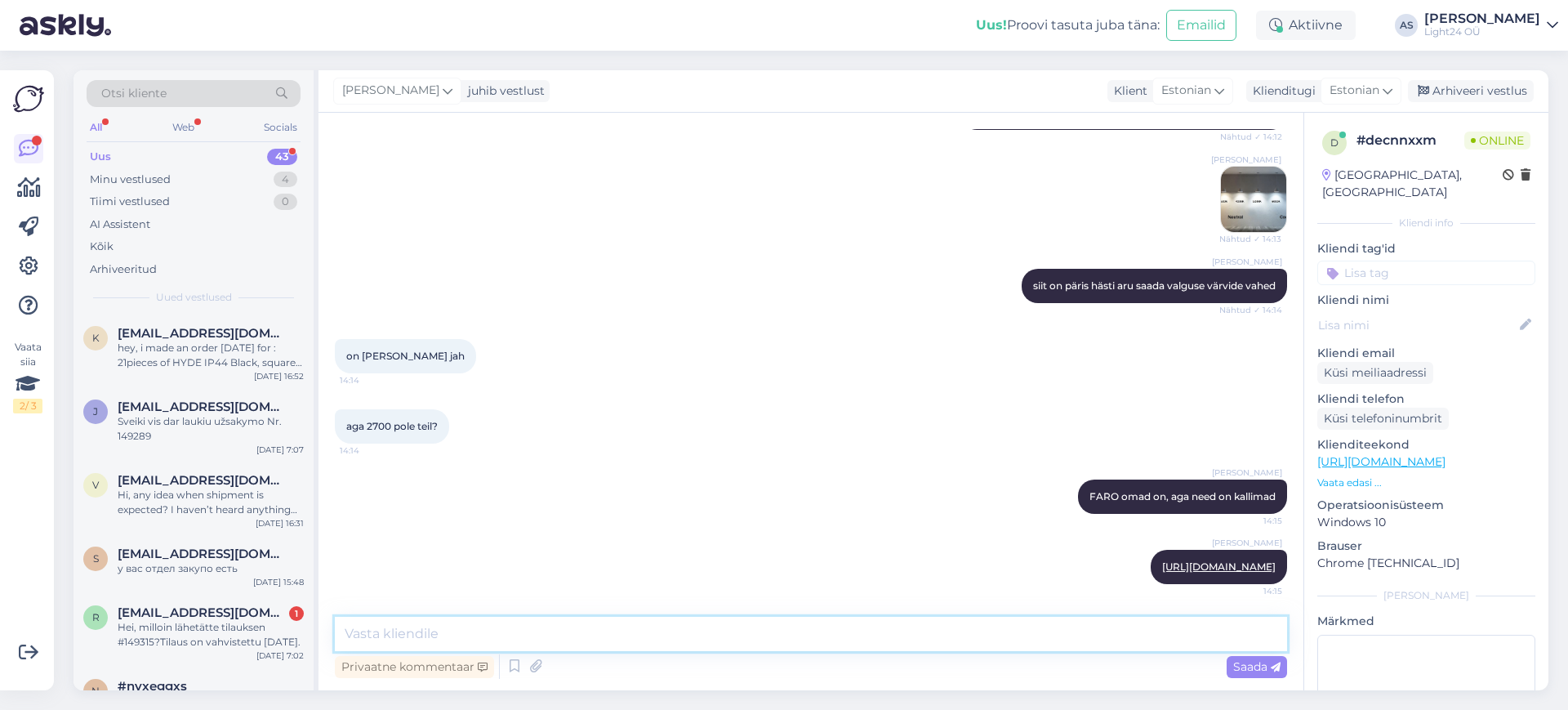
click at [525, 637] on textarea at bounding box center [812, 634] width 953 height 34
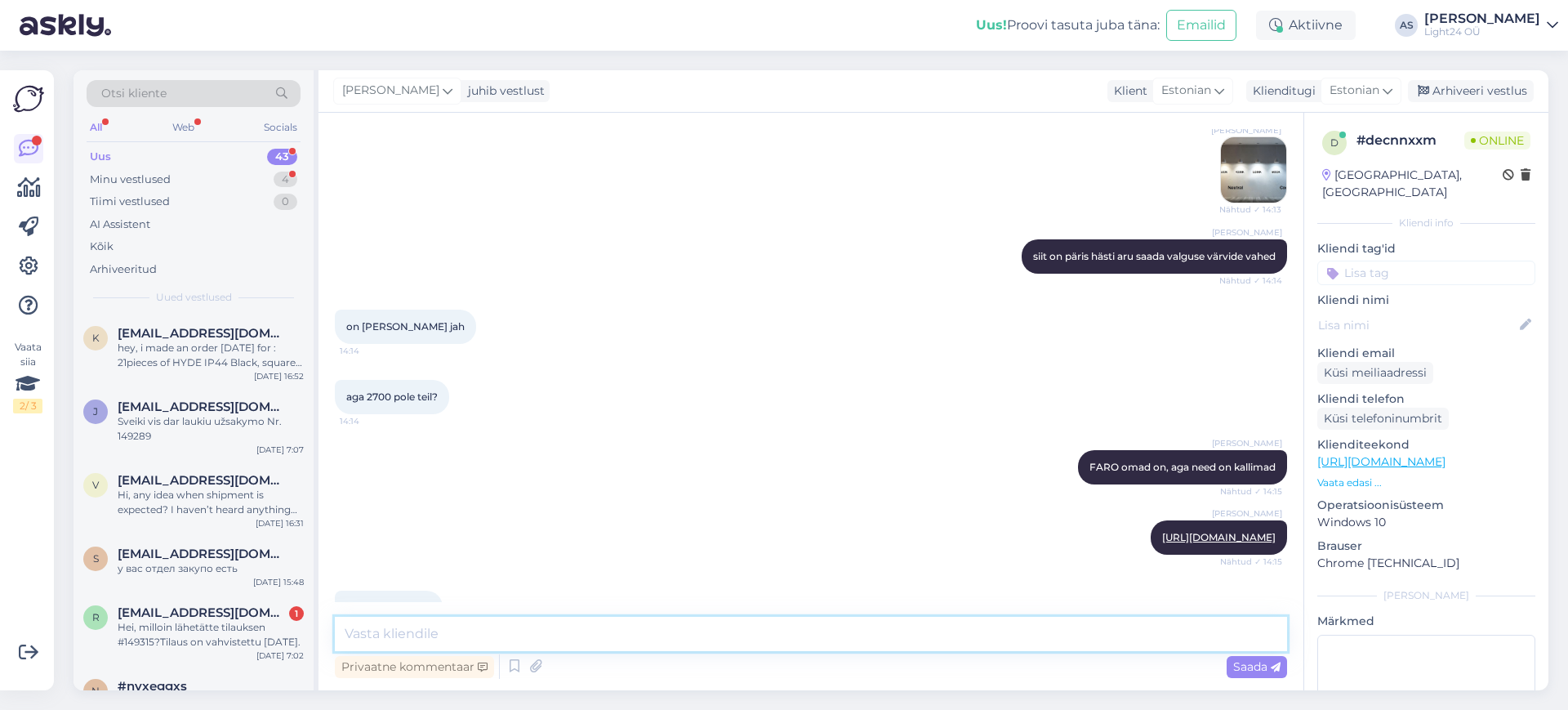
scroll to position [1206, 0]
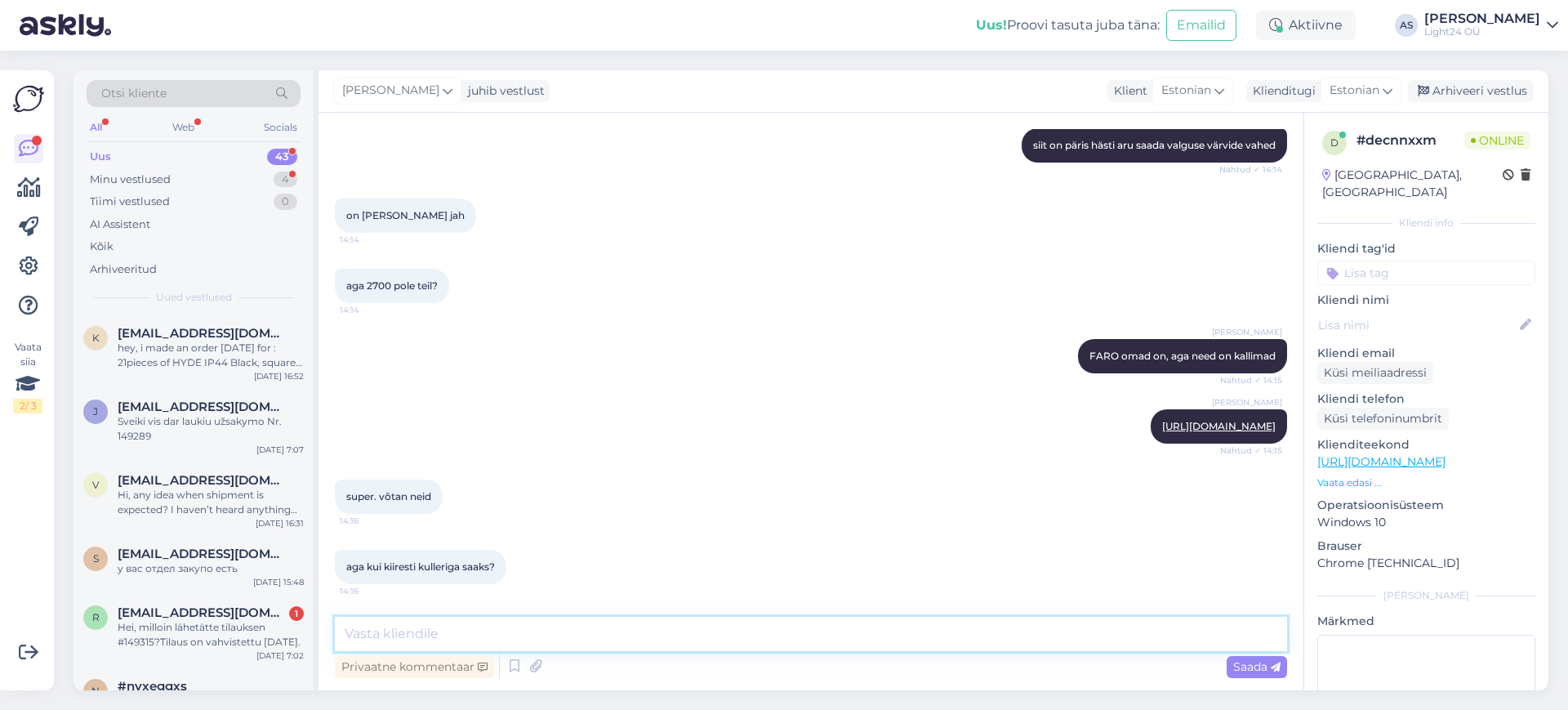
click at [439, 636] on textarea at bounding box center [812, 634] width 953 height 34
type textarea "Ü"
type textarea "[PERSON_NAME] on juba [PERSON_NAME] palju, et jõuavad teile ülehomseks"
click at [1253, 669] on span "Saada" at bounding box center [1258, 666] width 47 height 14
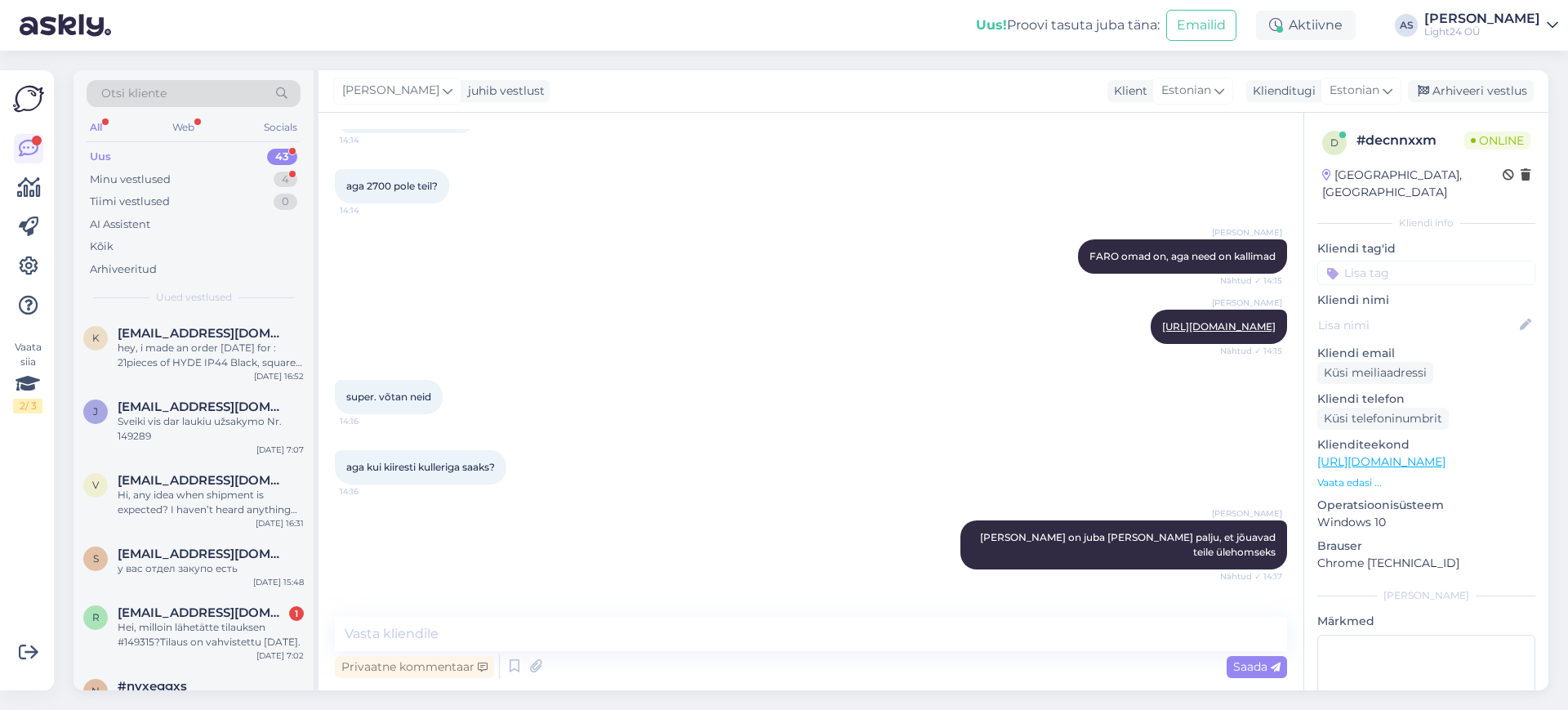
scroll to position [1487, 0]
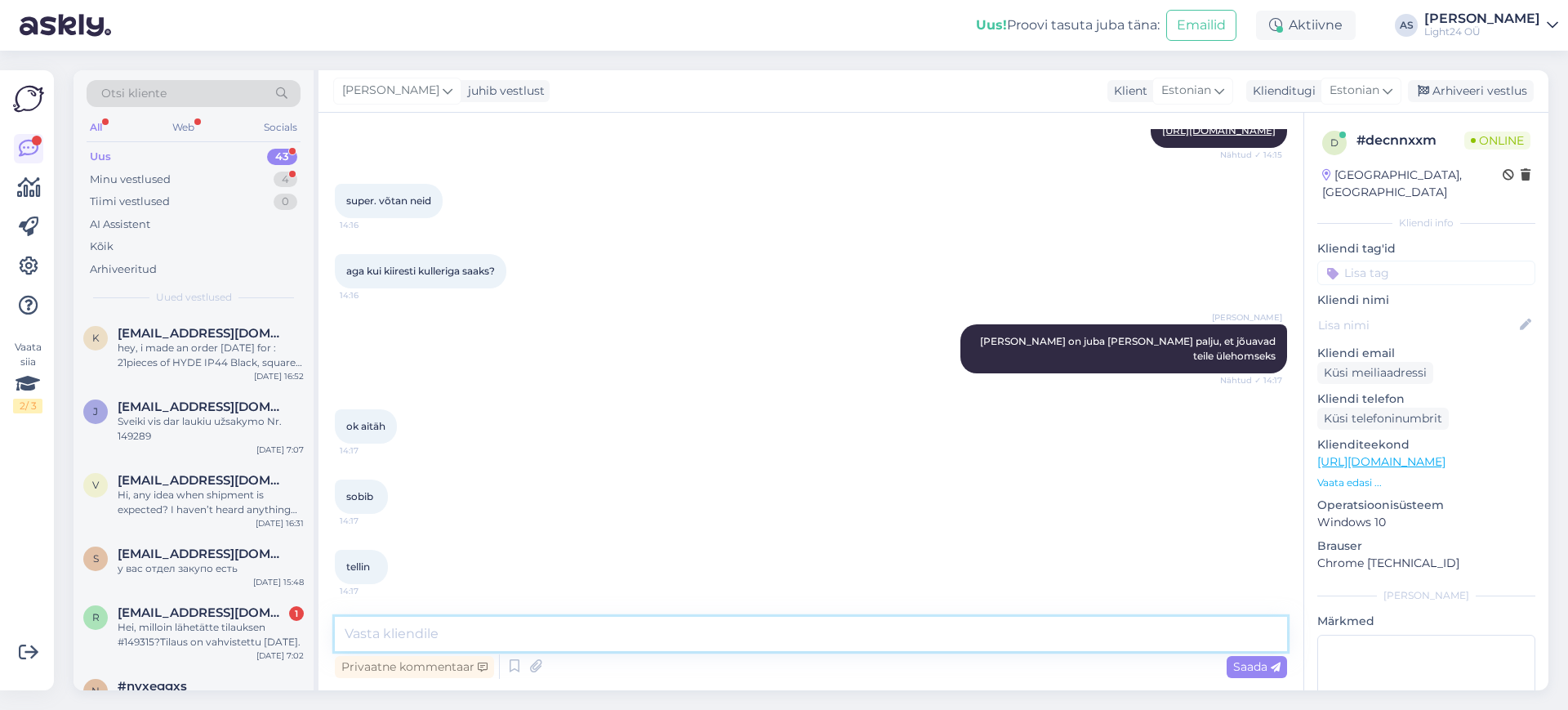
click at [596, 629] on textarea at bounding box center [812, 634] width 953 height 34
type textarea ":) tänud!"
click at [1260, 667] on span "Saada" at bounding box center [1258, 666] width 47 height 14
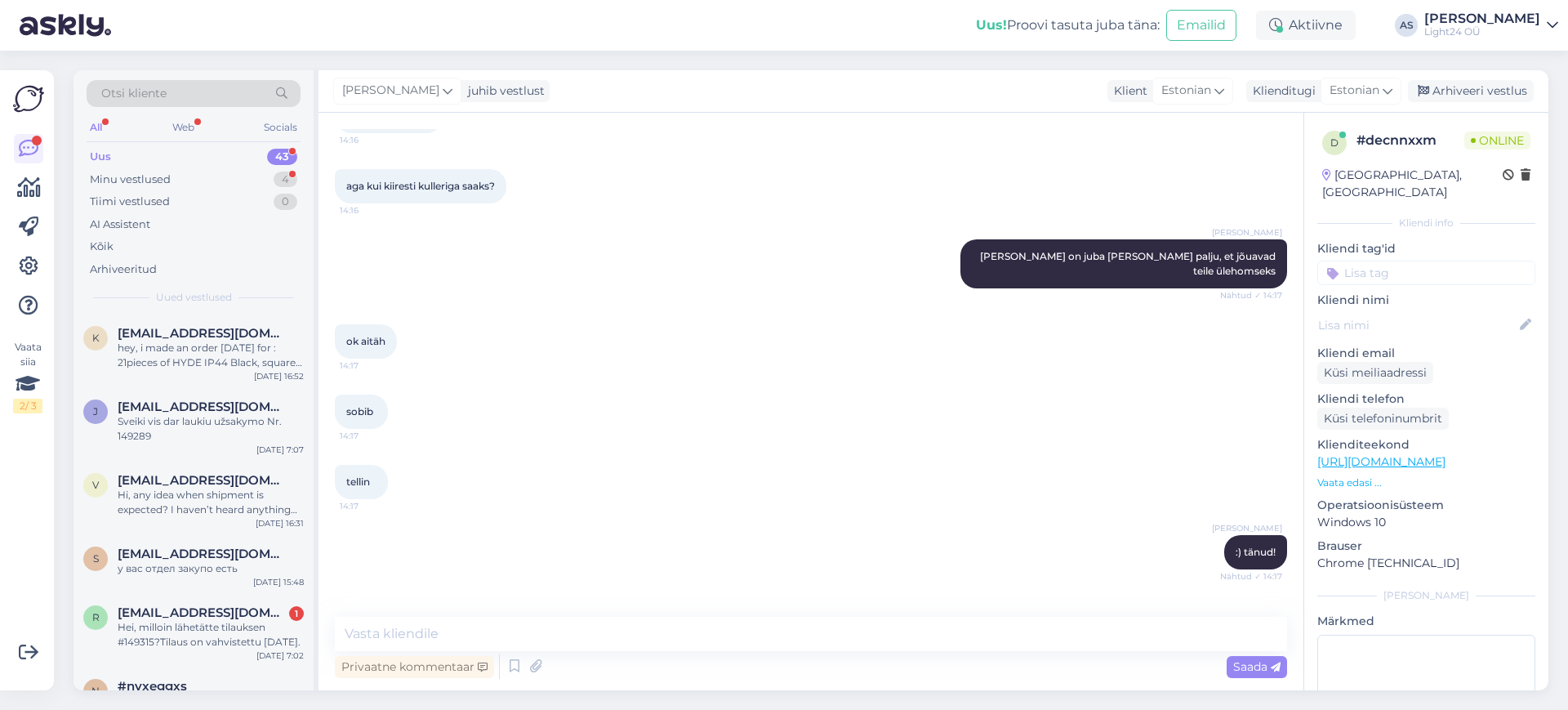
scroll to position [1628, 0]
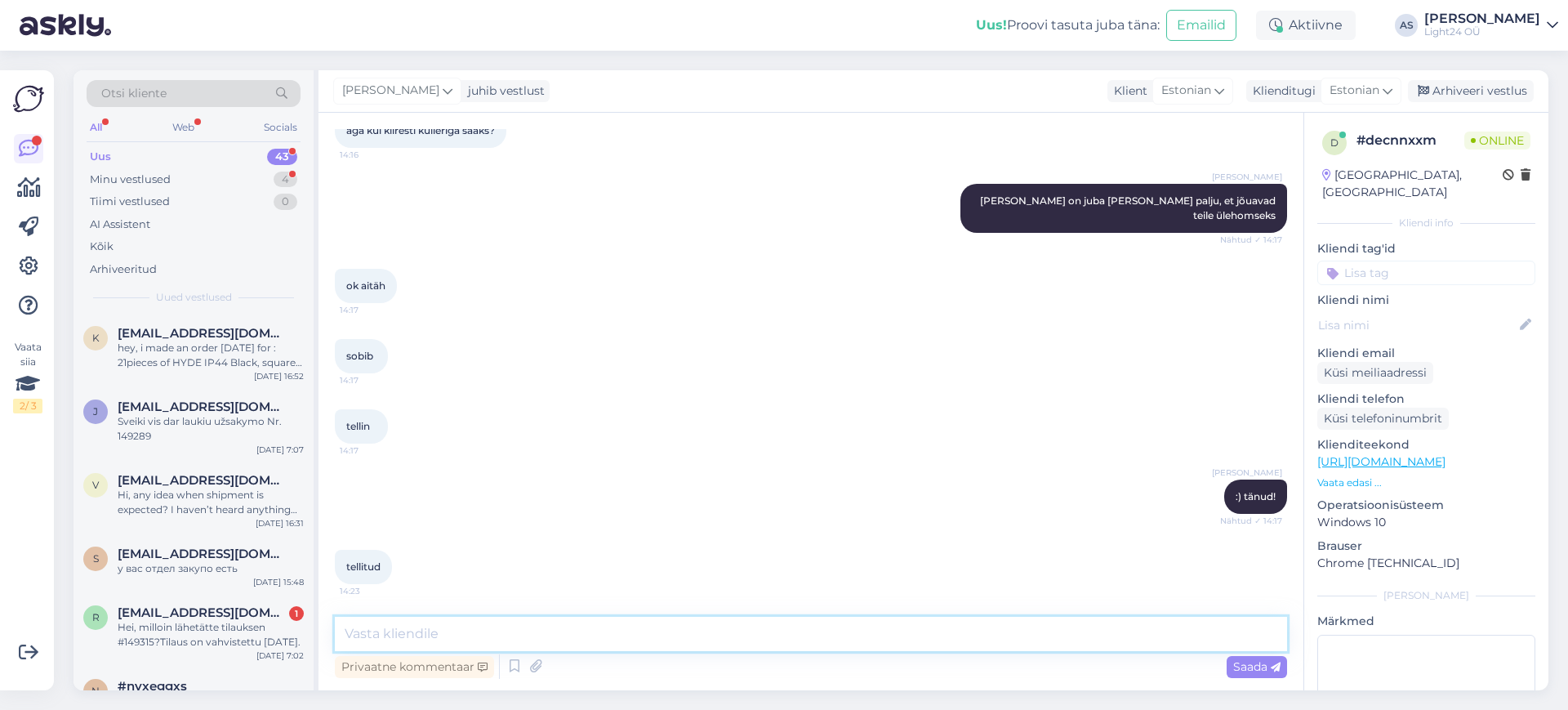
click at [408, 636] on textarea at bounding box center [812, 634] width 953 height 34
type textarea "Tänud veelkord! Paneme [PERSON_NAME] õhtul Smarti"
click at [1250, 660] on span "Saada" at bounding box center [1258, 666] width 47 height 14
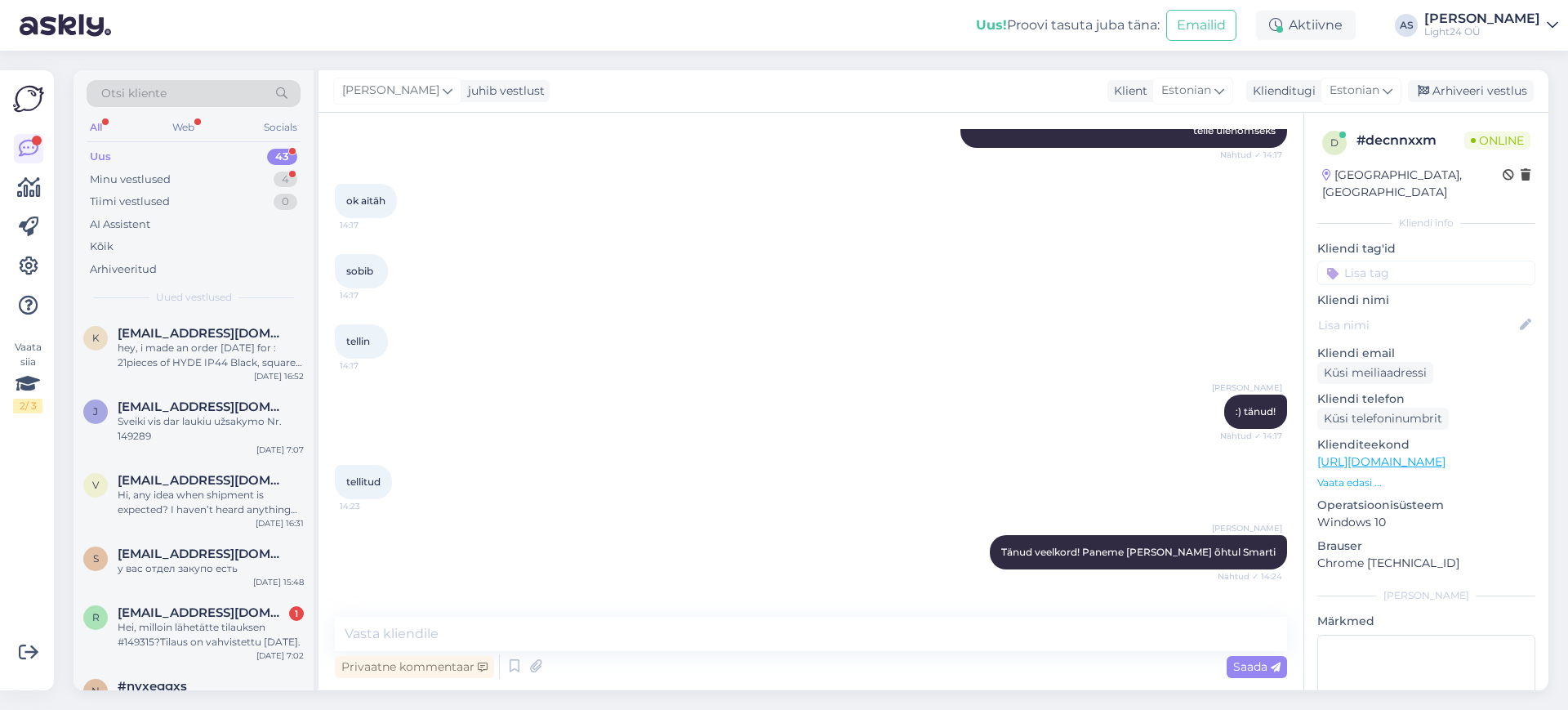
scroll to position [1768, 0]
